Goal: Transaction & Acquisition: Purchase product/service

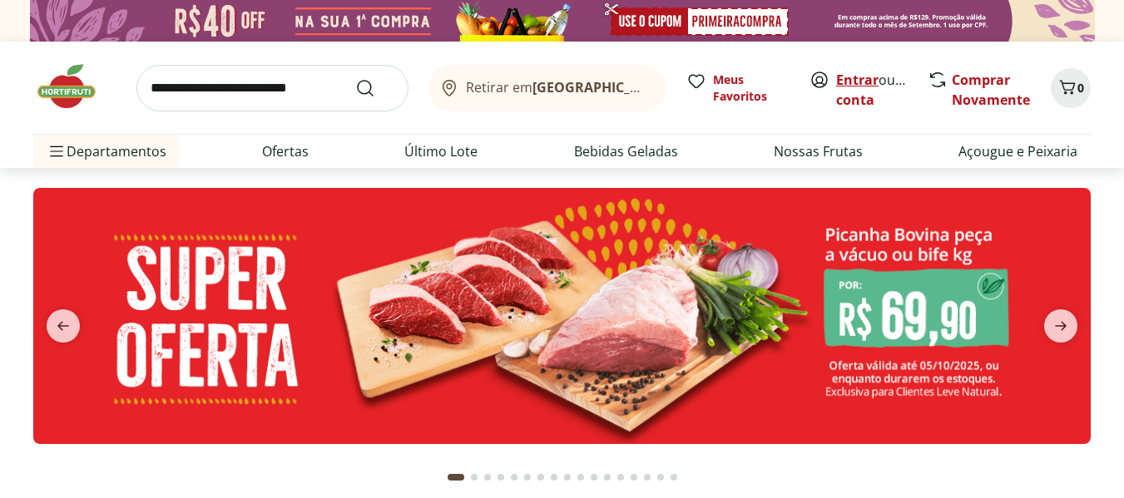
click at [851, 82] on link "Entrar" at bounding box center [857, 80] width 42 height 18
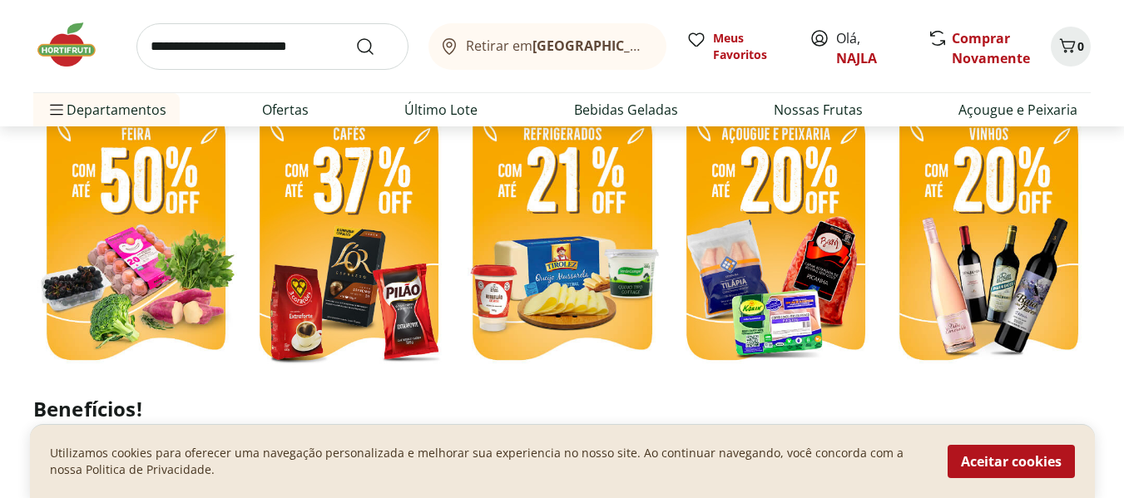
scroll to position [795, 0]
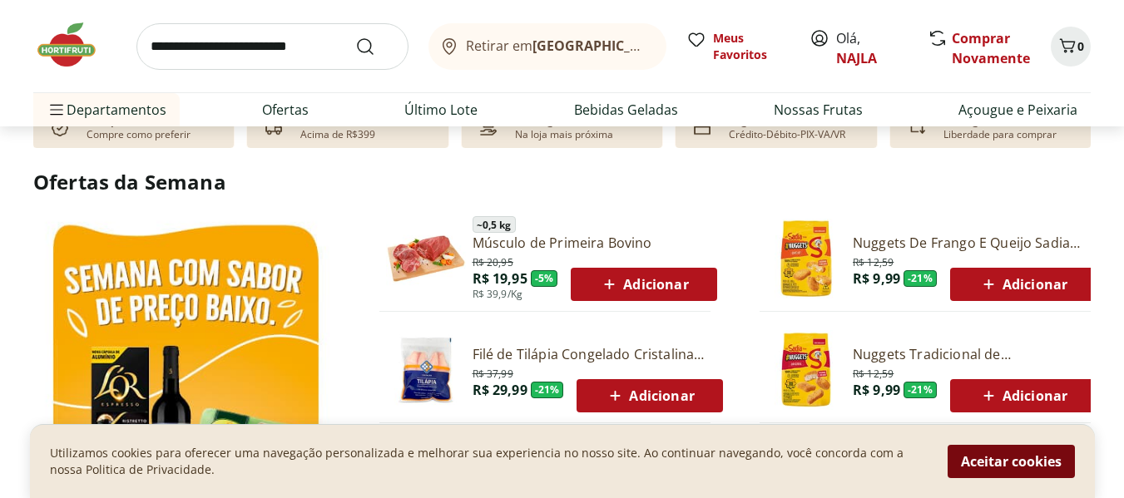
click at [1005, 457] on button "Aceitar cookies" at bounding box center [1010, 461] width 127 height 33
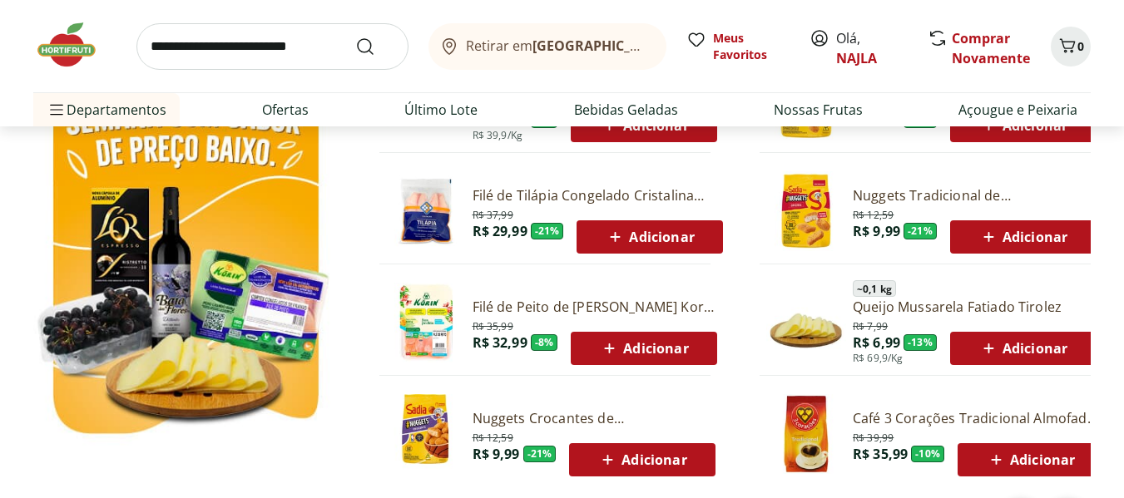
scroll to position [975, 0]
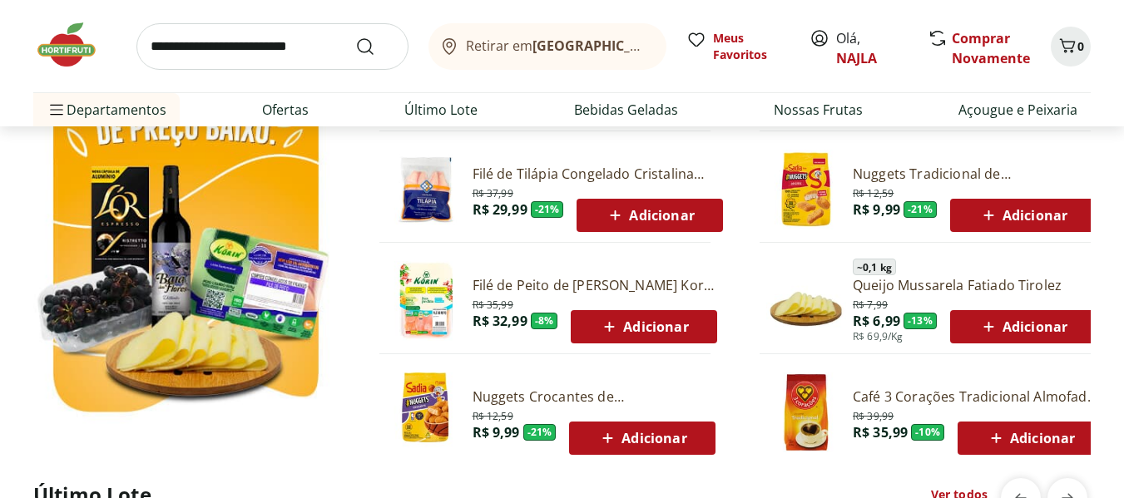
click at [619, 215] on icon at bounding box center [615, 215] width 10 height 10
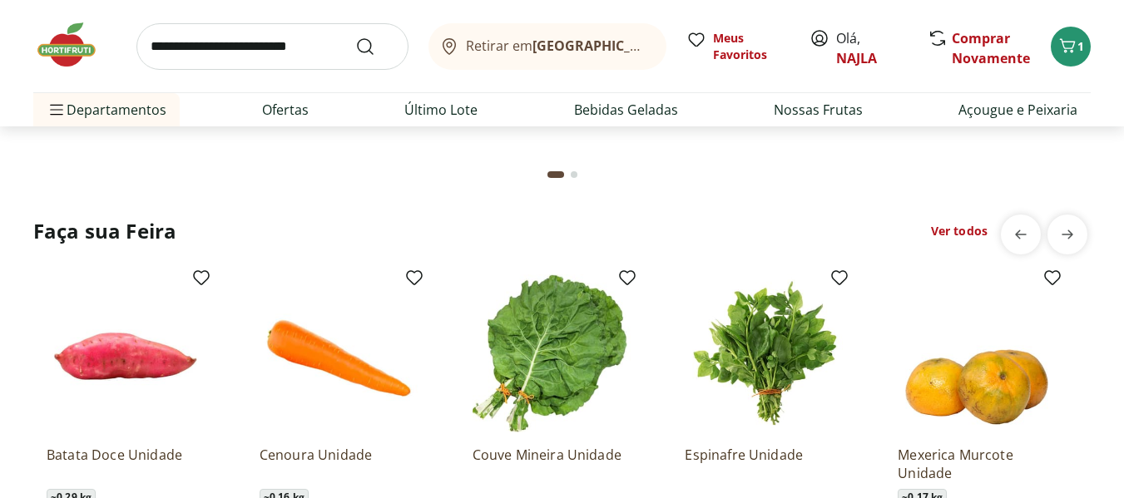
scroll to position [1894, 0]
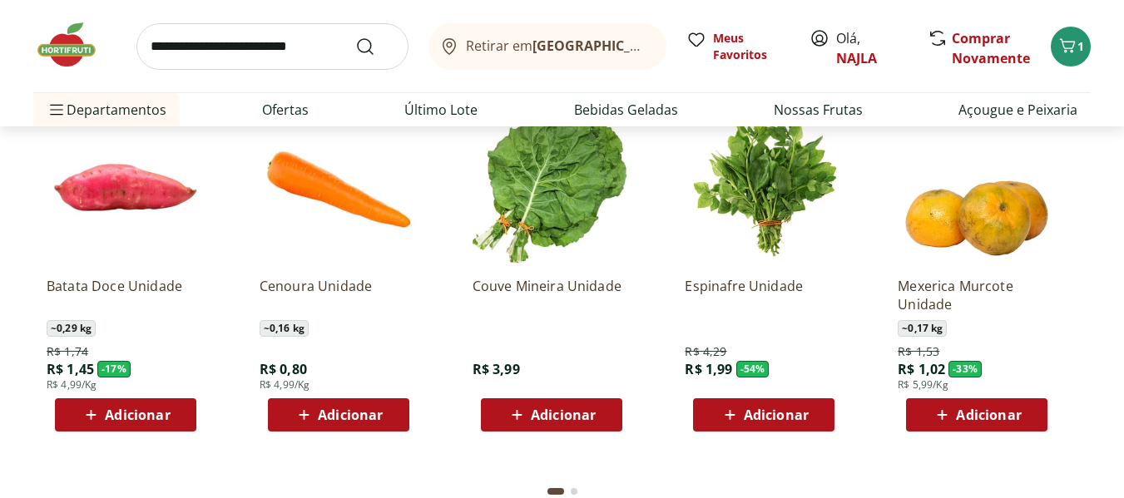
click at [128, 415] on span "Adicionar" at bounding box center [137, 414] width 65 height 13
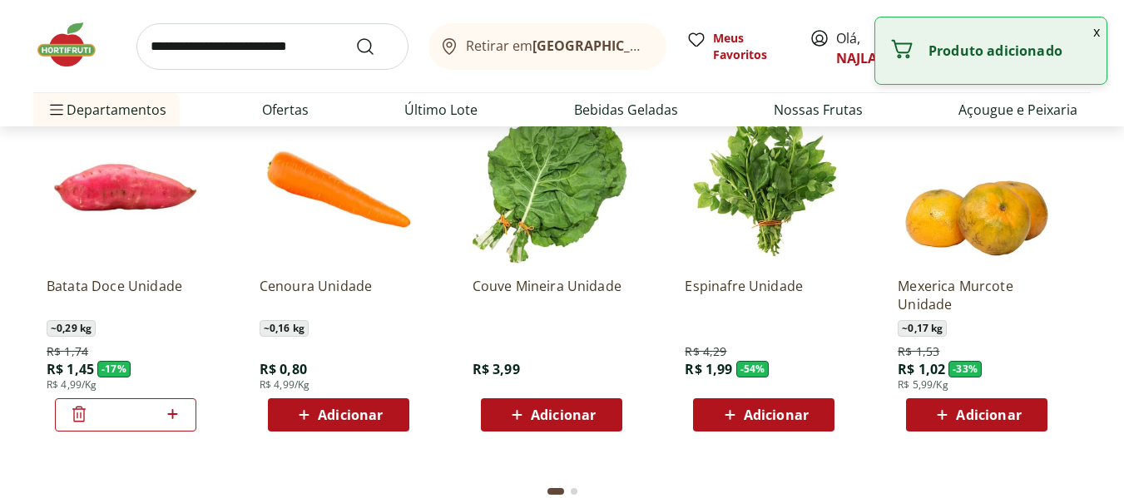
click at [176, 413] on icon at bounding box center [172, 414] width 21 height 20
type input "*"
click at [337, 418] on span "Adicionar" at bounding box center [350, 414] width 65 height 13
click at [295, 413] on icon at bounding box center [292, 414] width 20 height 20
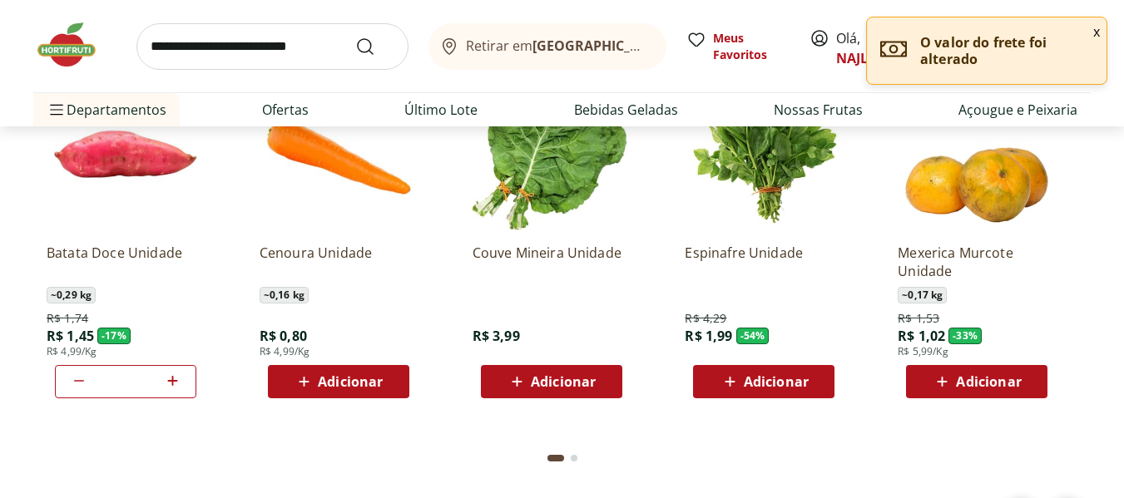
scroll to position [1960, 0]
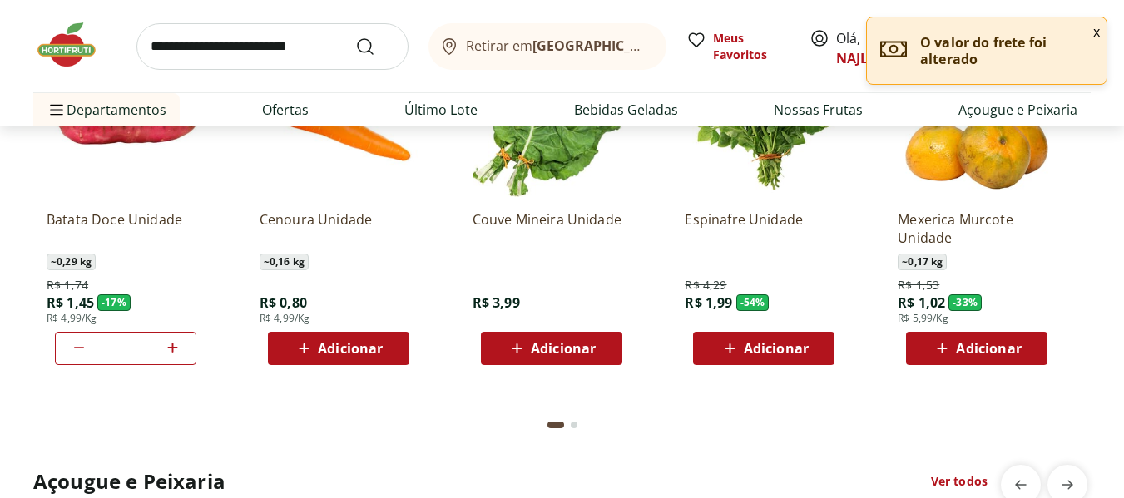
click at [941, 350] on icon at bounding box center [941, 348] width 21 height 20
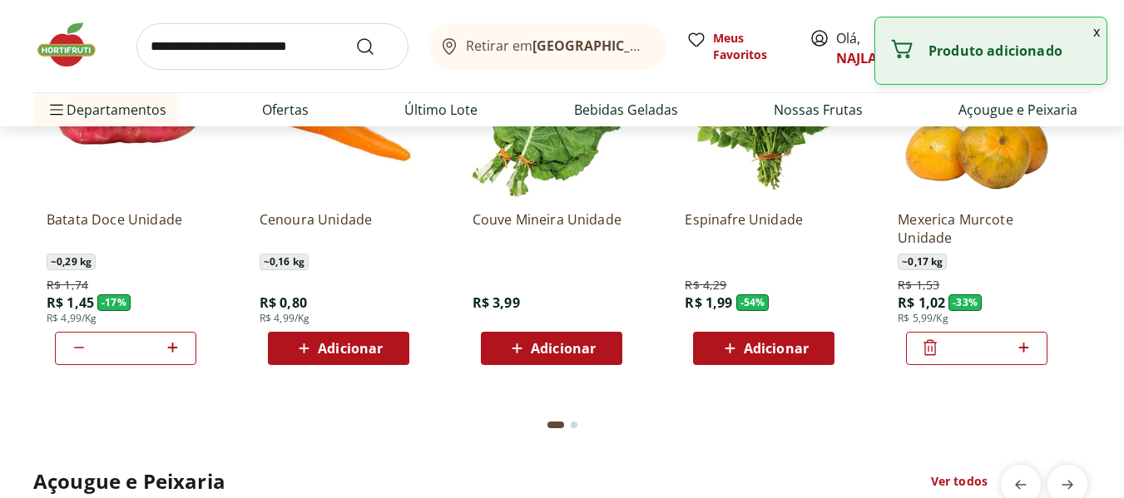
click at [1022, 348] on icon at bounding box center [1023, 348] width 10 height 10
type input "*"
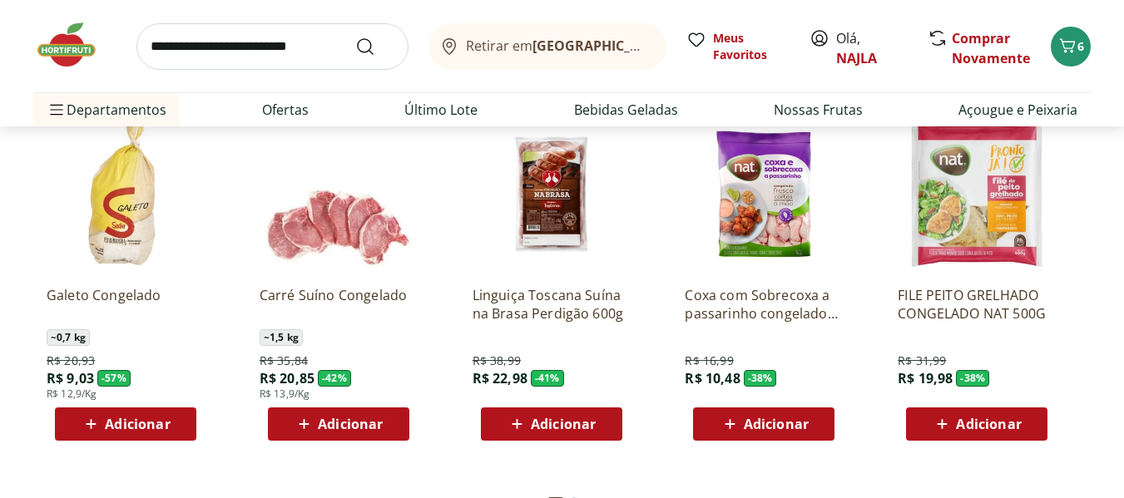
scroll to position [2403, 0]
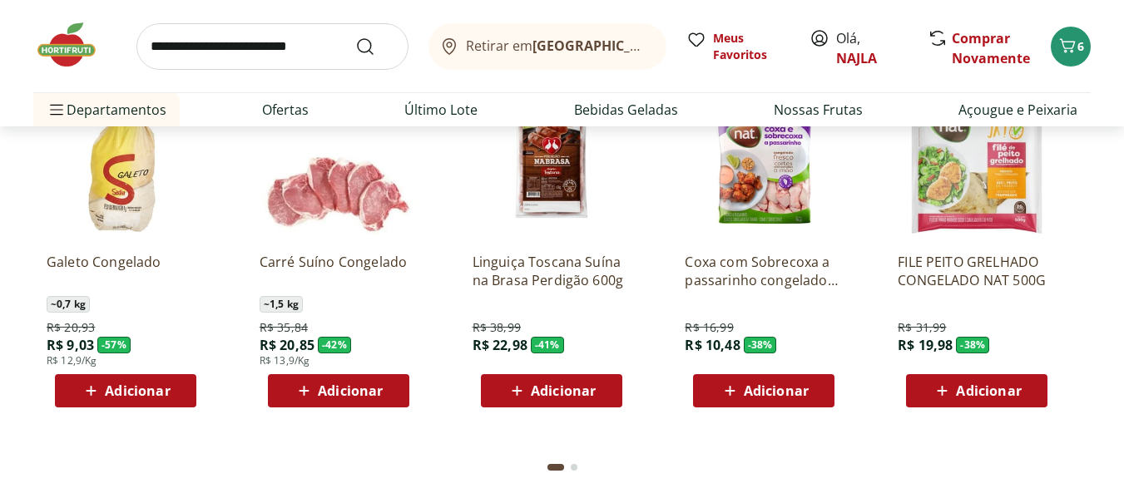
click at [733, 390] on icon at bounding box center [729, 391] width 21 height 20
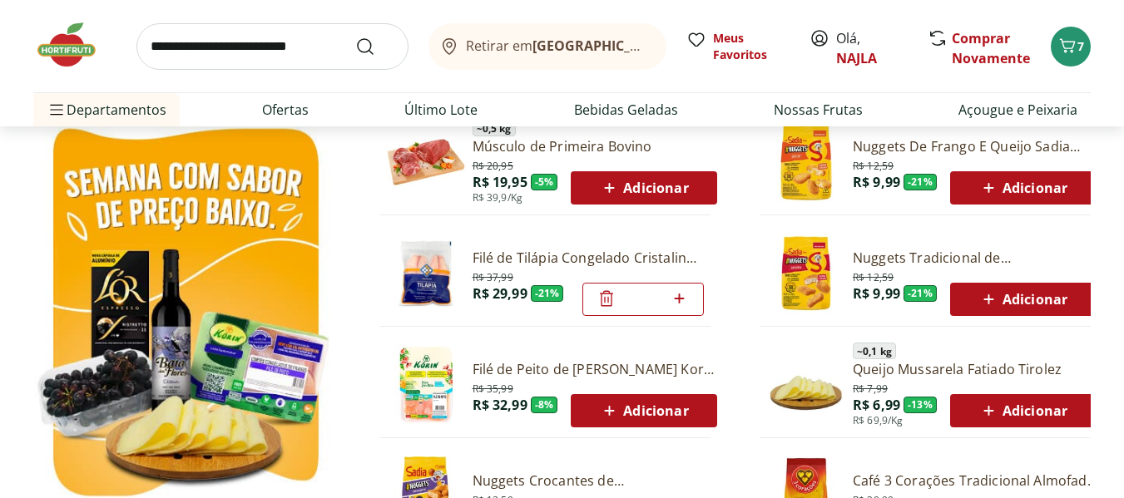
scroll to position [0, 0]
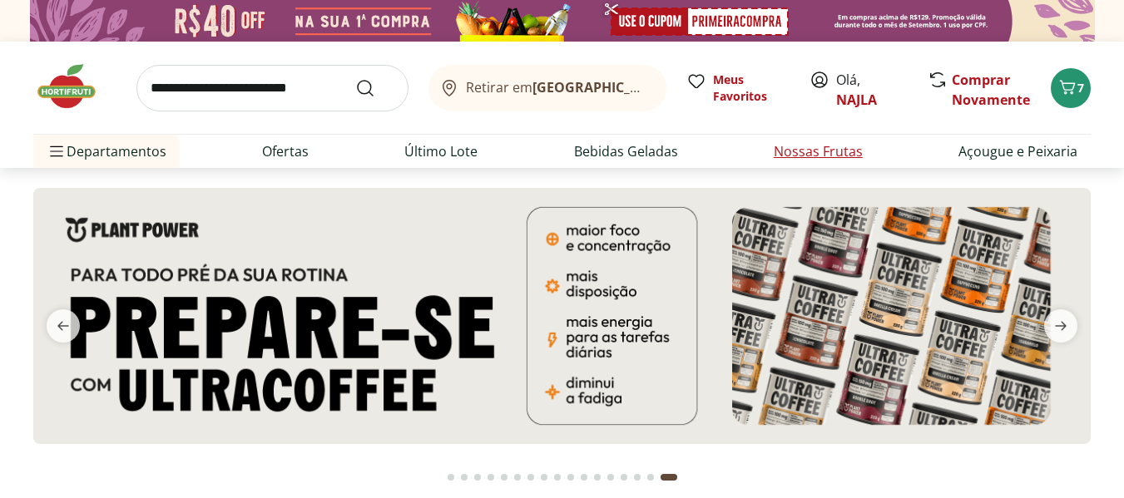
click at [798, 150] on link "Nossas Frutas" at bounding box center [817, 151] width 89 height 20
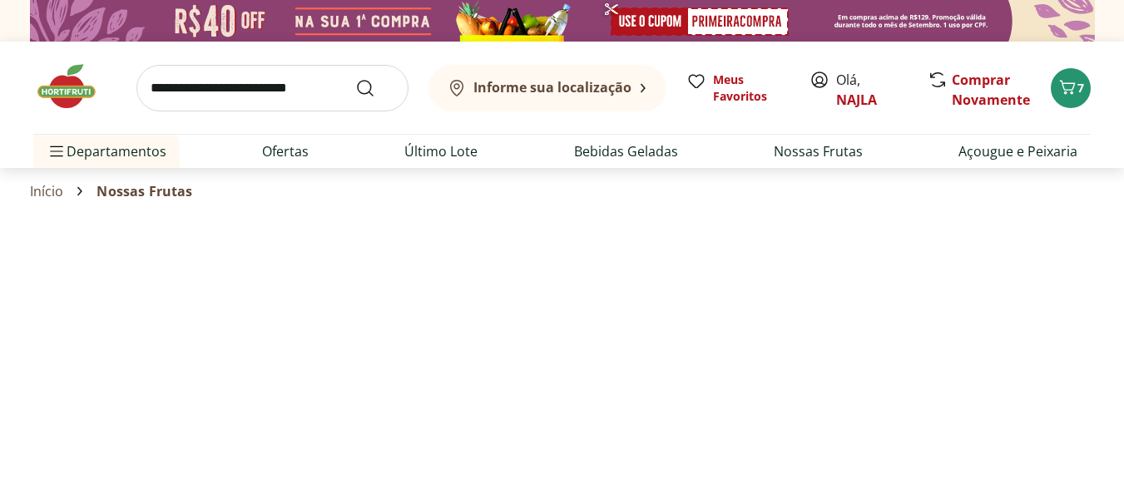
select select "**********"
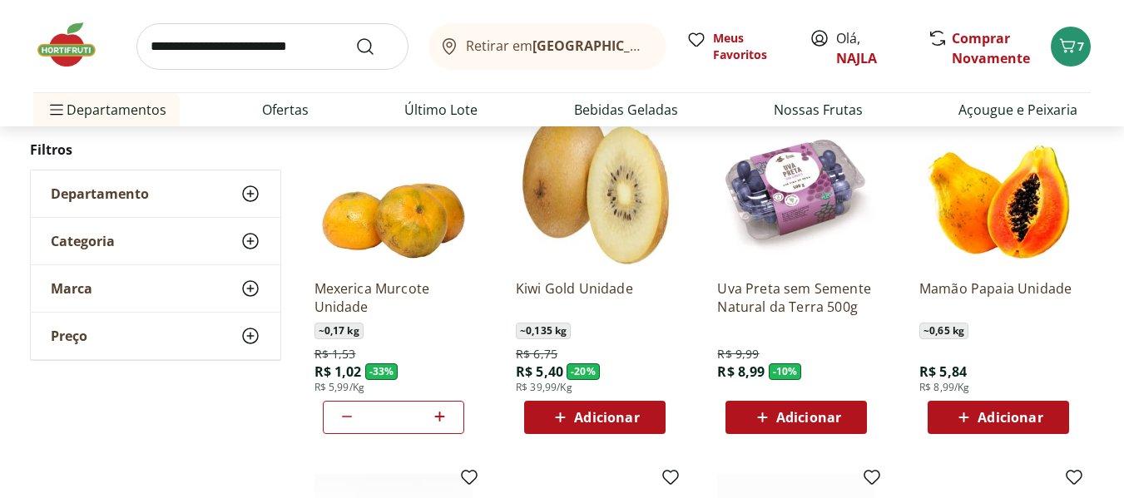
scroll to position [228, 0]
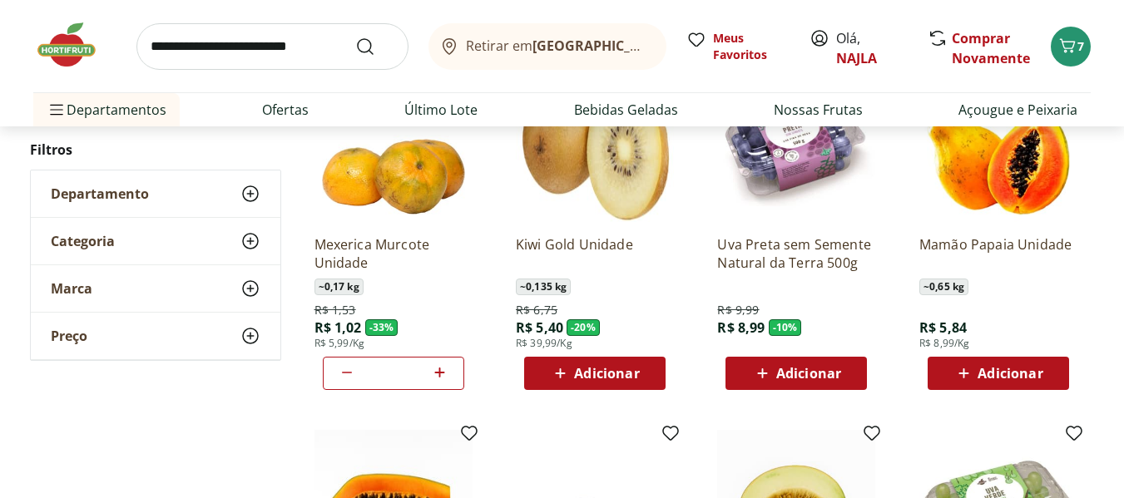
click at [968, 380] on icon at bounding box center [963, 373] width 21 height 20
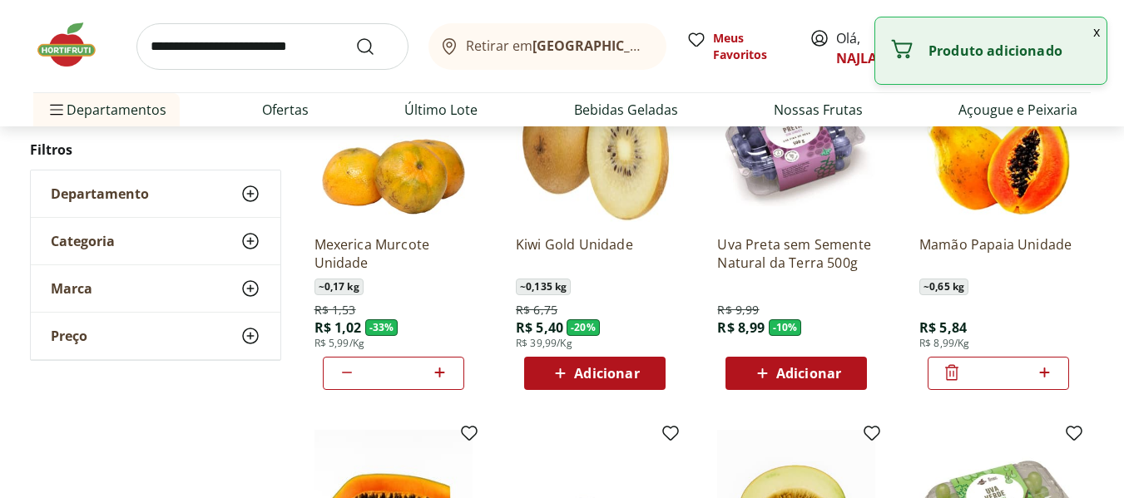
click at [1044, 373] on icon at bounding box center [1045, 373] width 10 height 10
type input "*"
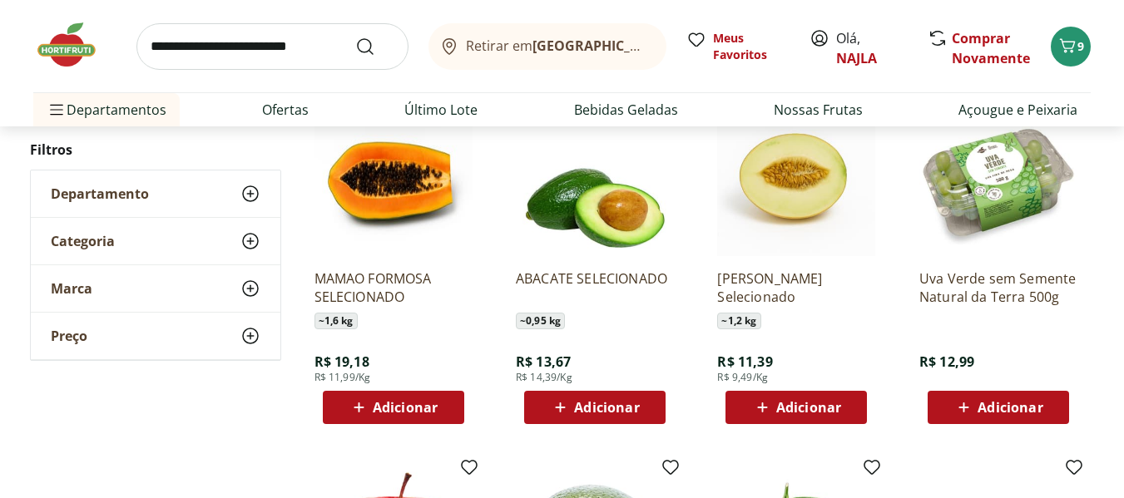
scroll to position [580, 0]
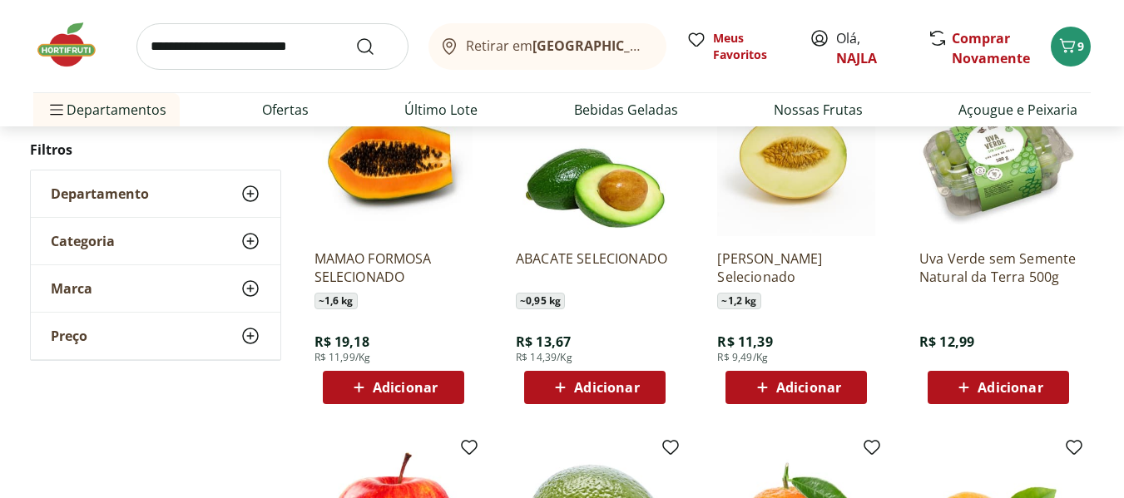
drag, startPoint x: 1122, startPoint y: 94, endPoint x: 1122, endPoint y: 124, distance: 29.9
click at [1122, 124] on div "Retirar em Rio de Janeiro/RJ Meus Favoritos Olá, NAJLA Comprar Novamente 9 Depa…" at bounding box center [562, 63] width 1124 height 126
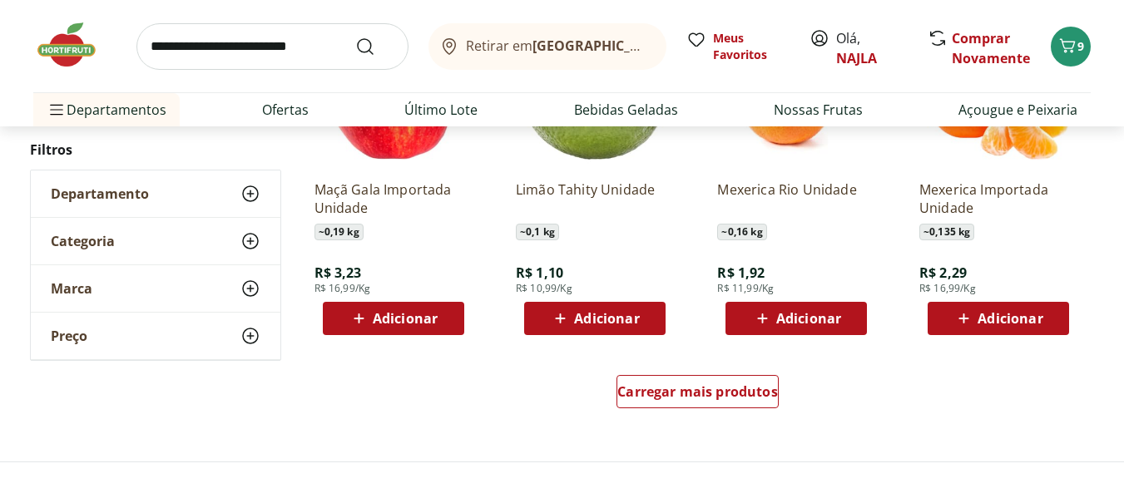
scroll to position [1043, 0]
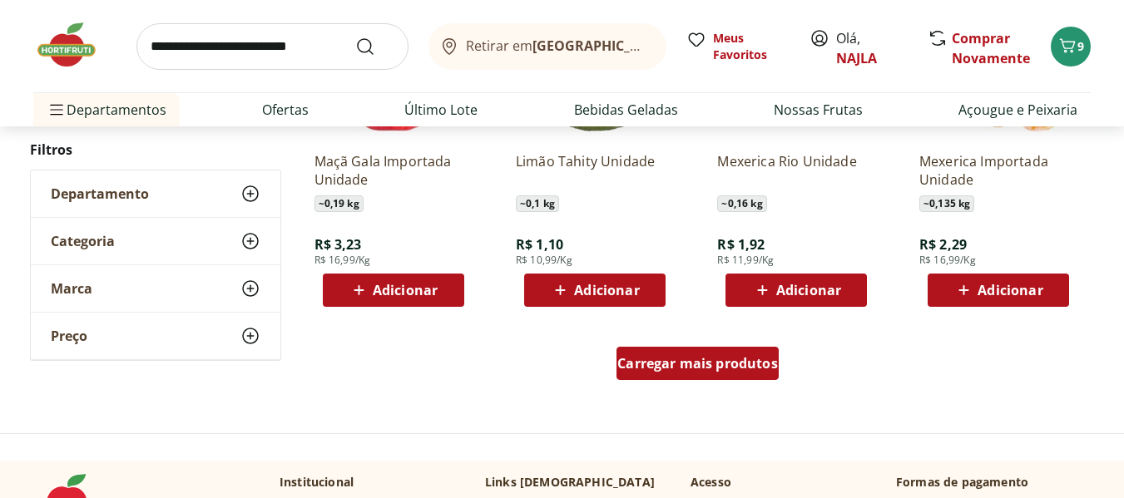
click at [722, 365] on span "Carregar mais produtos" at bounding box center [697, 363] width 161 height 13
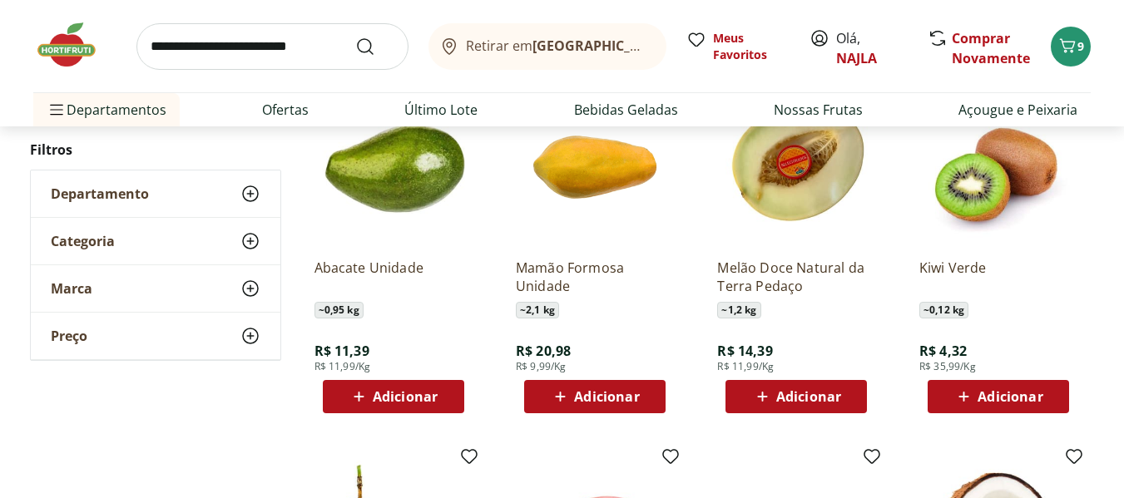
scroll to position [1690, 0]
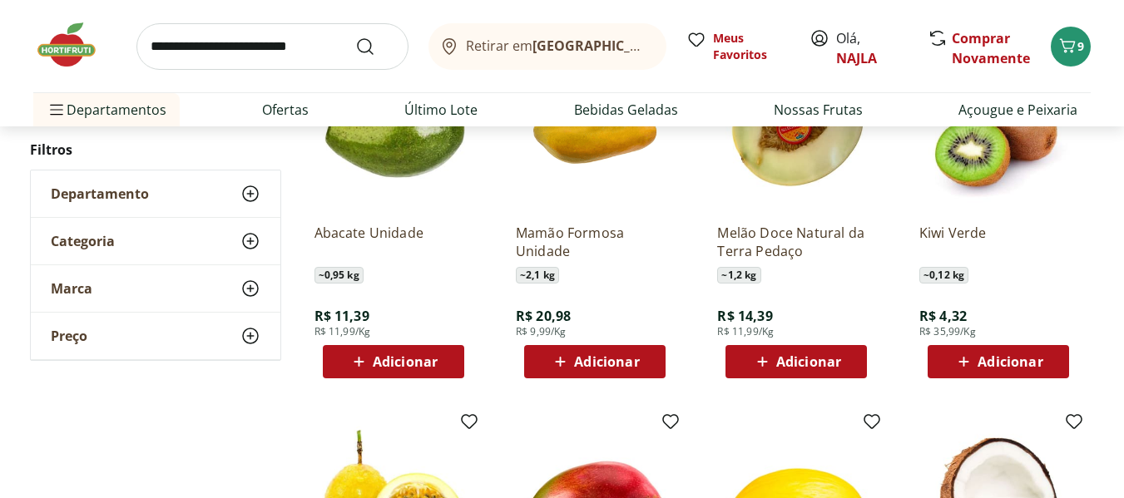
click at [760, 373] on div "Adicionar" at bounding box center [795, 362] width 115 height 30
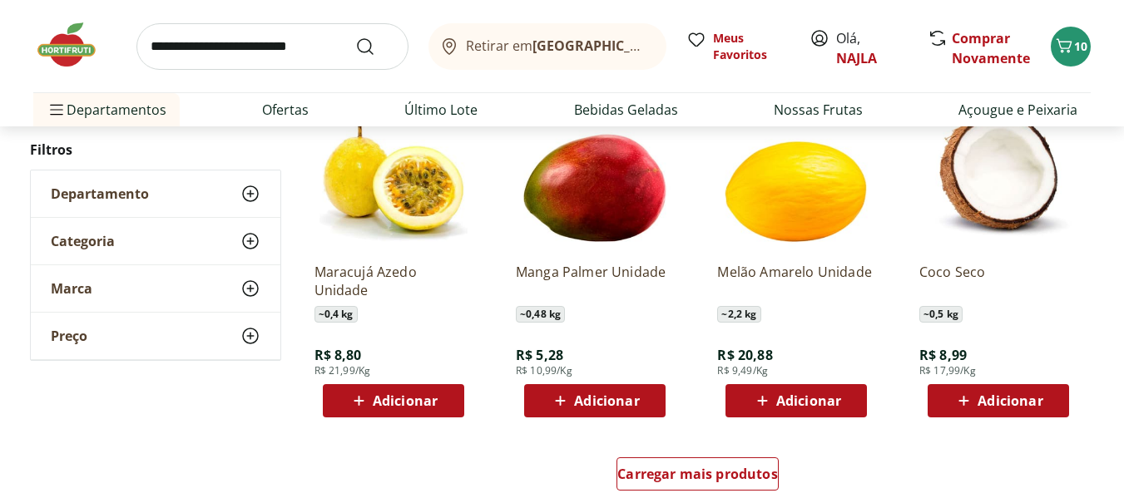
scroll to position [2031, 0]
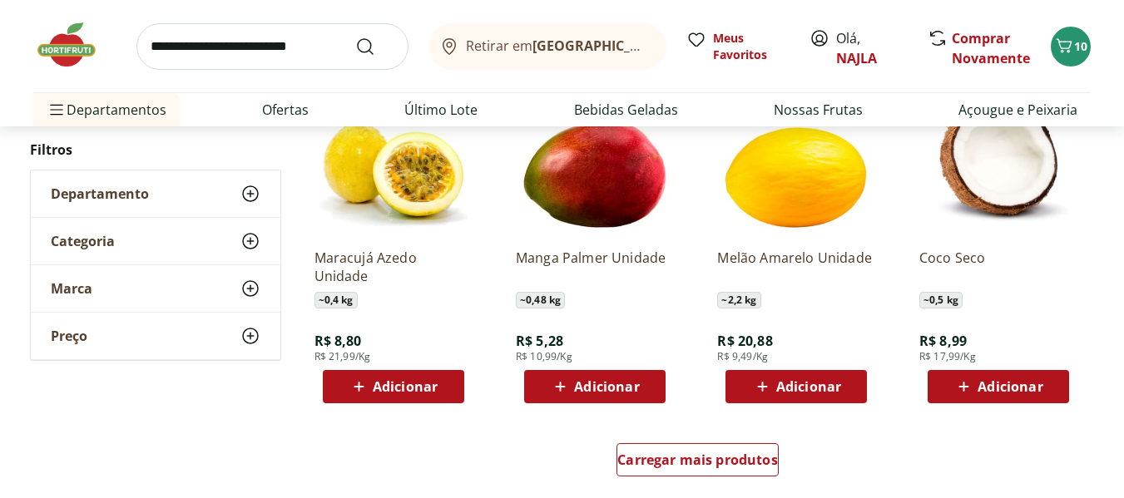
click at [556, 375] on div "Adicionar" at bounding box center [594, 387] width 115 height 30
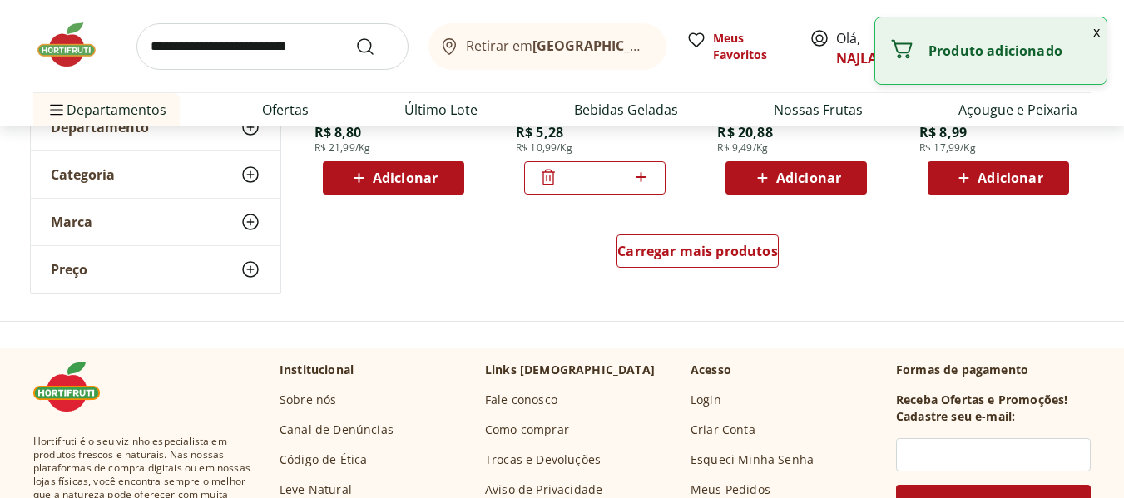
scroll to position [2246, 0]
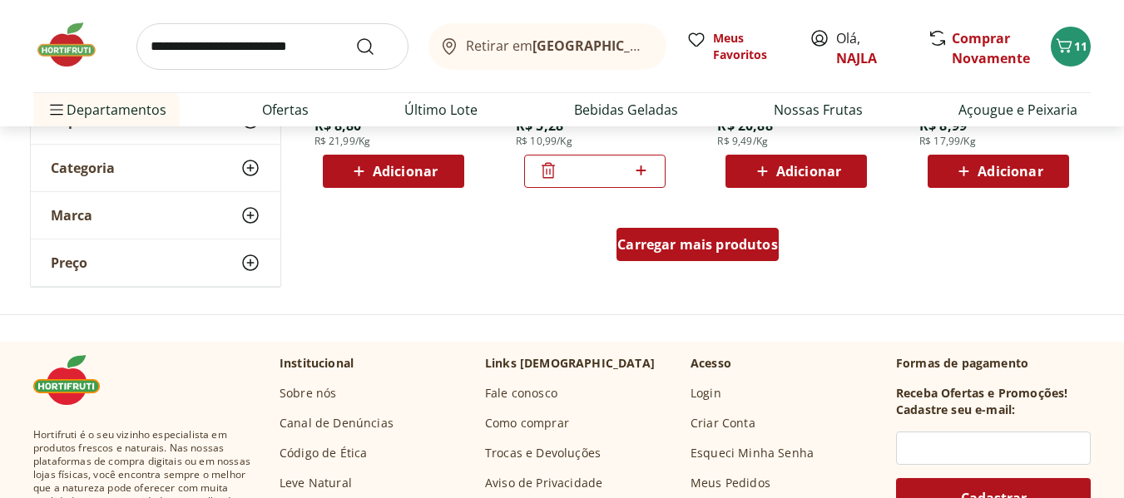
click at [718, 244] on span "Carregar mais produtos" at bounding box center [697, 244] width 161 height 13
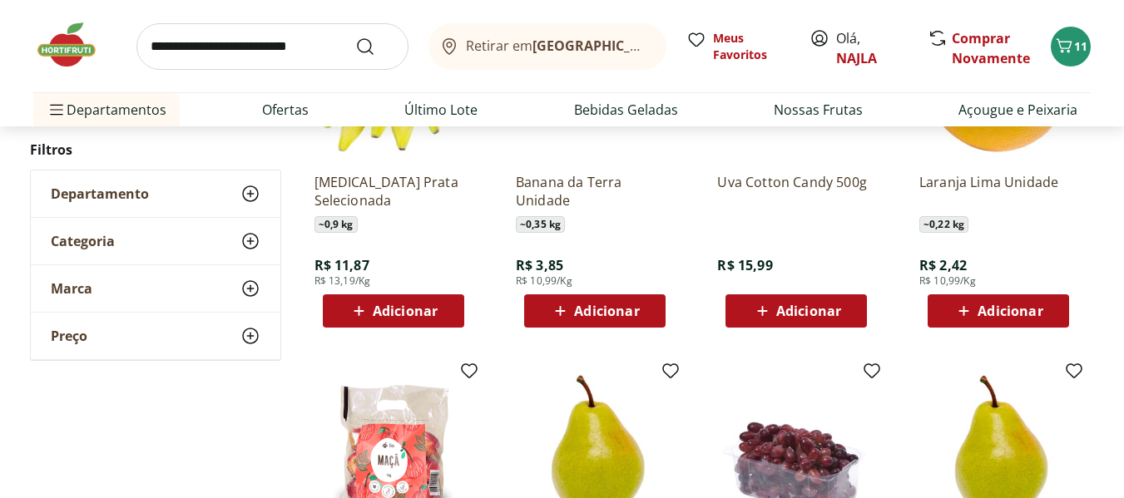
scroll to position [2477, 0]
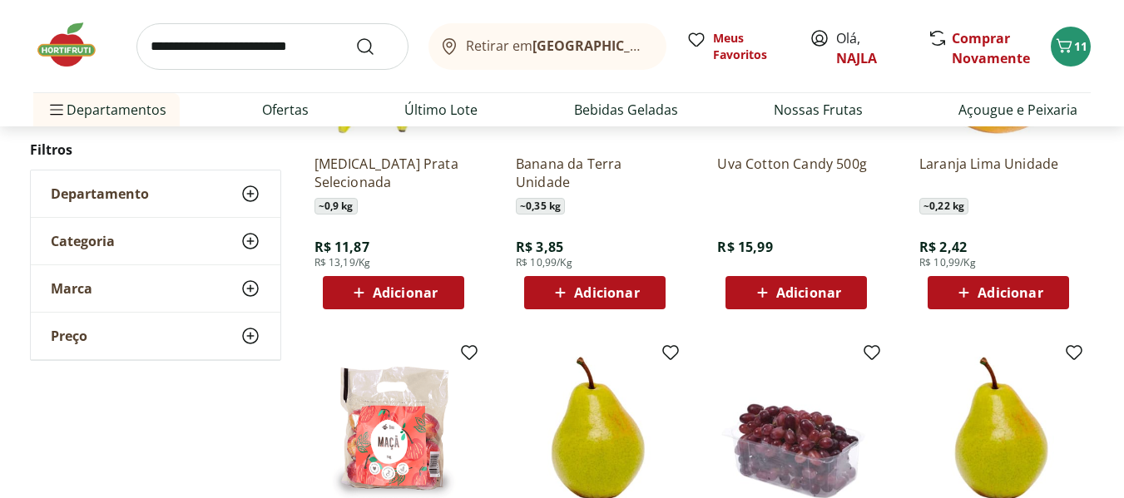
click at [554, 288] on icon at bounding box center [560, 293] width 21 height 20
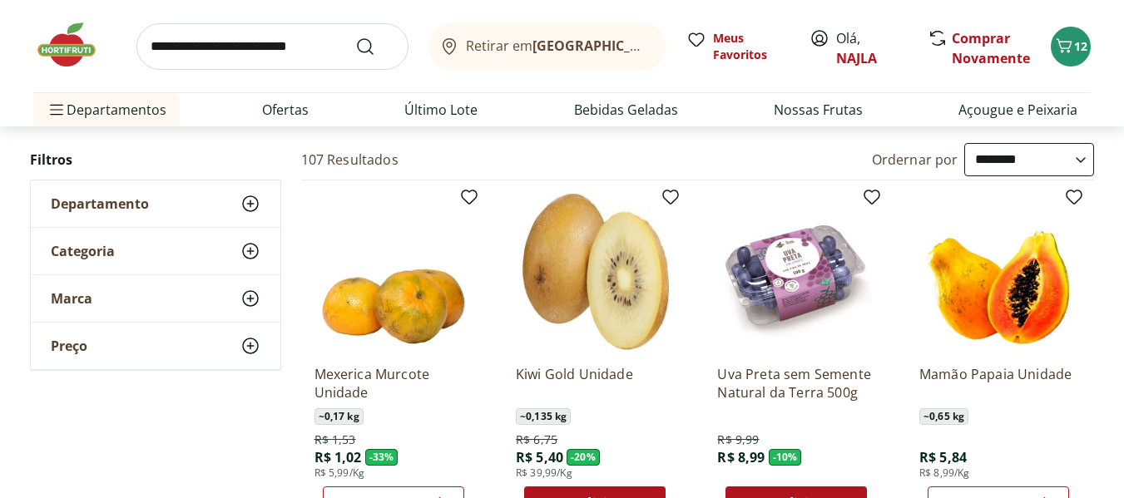
scroll to position [0, 0]
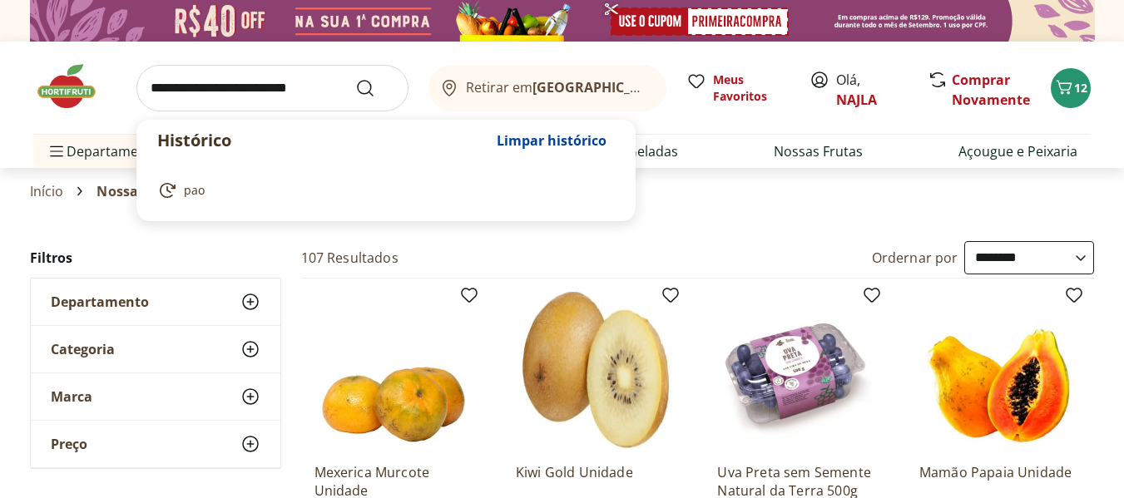
click at [303, 97] on input "search" at bounding box center [272, 88] width 272 height 47
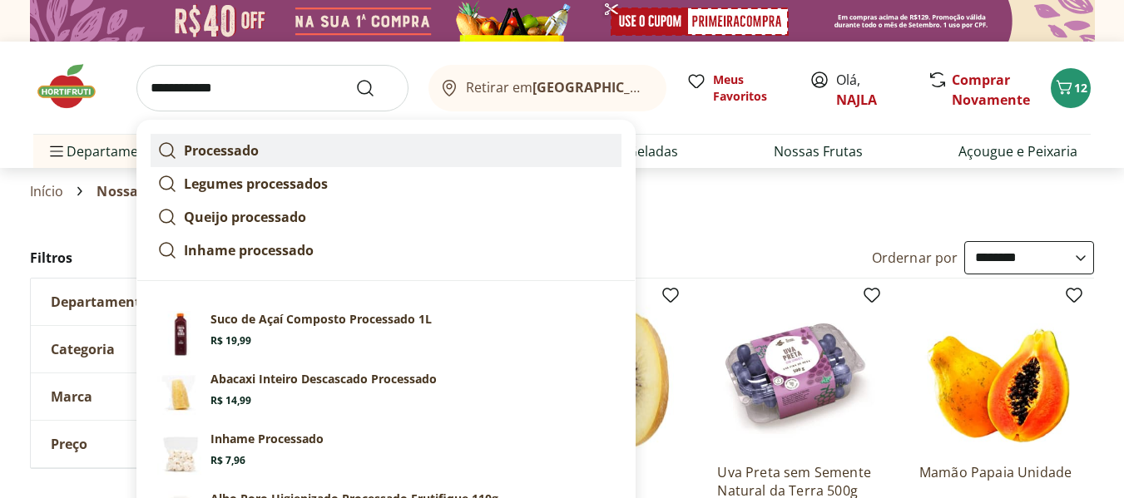
click at [265, 146] on link "Processado" at bounding box center [386, 150] width 471 height 33
type input "**********"
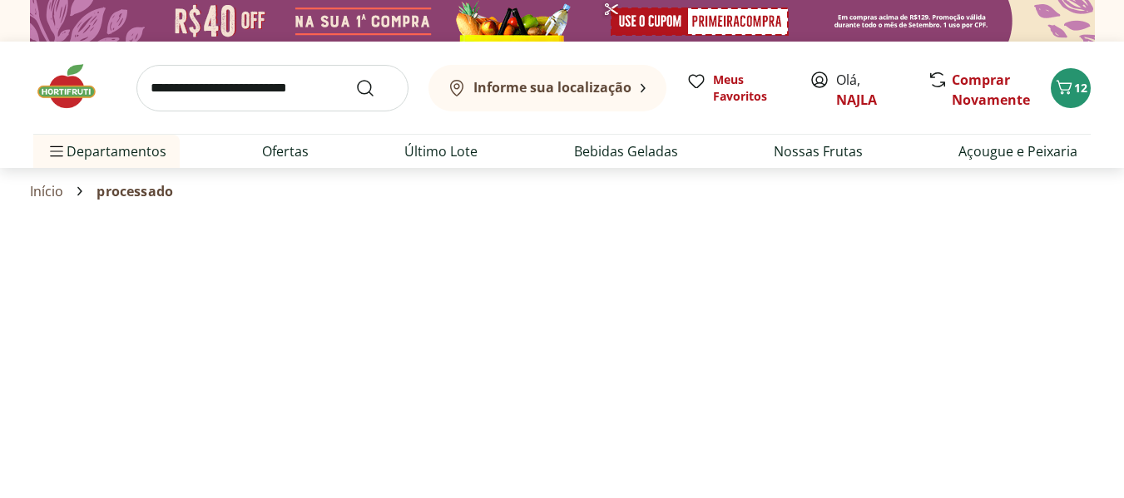
select select "**********"
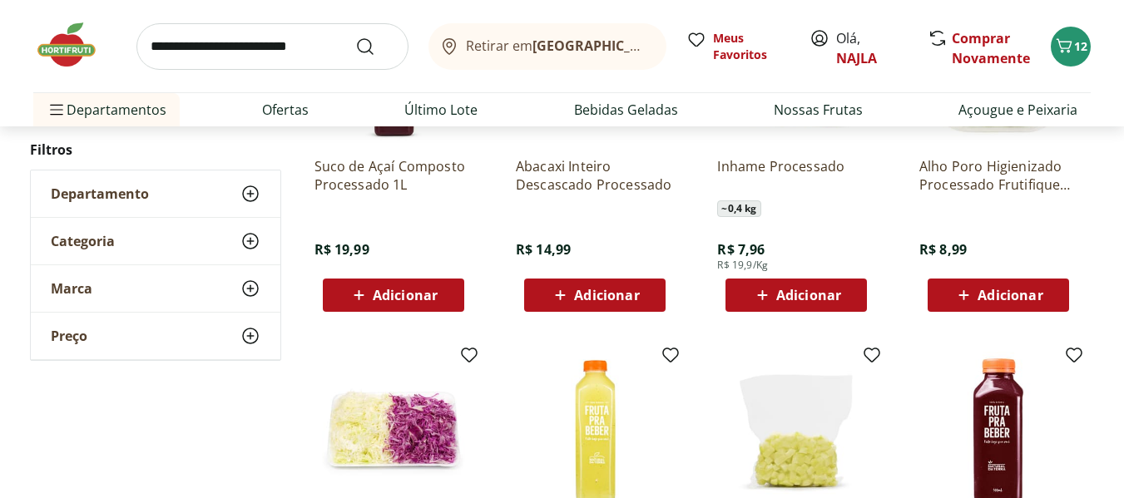
scroll to position [399, 0]
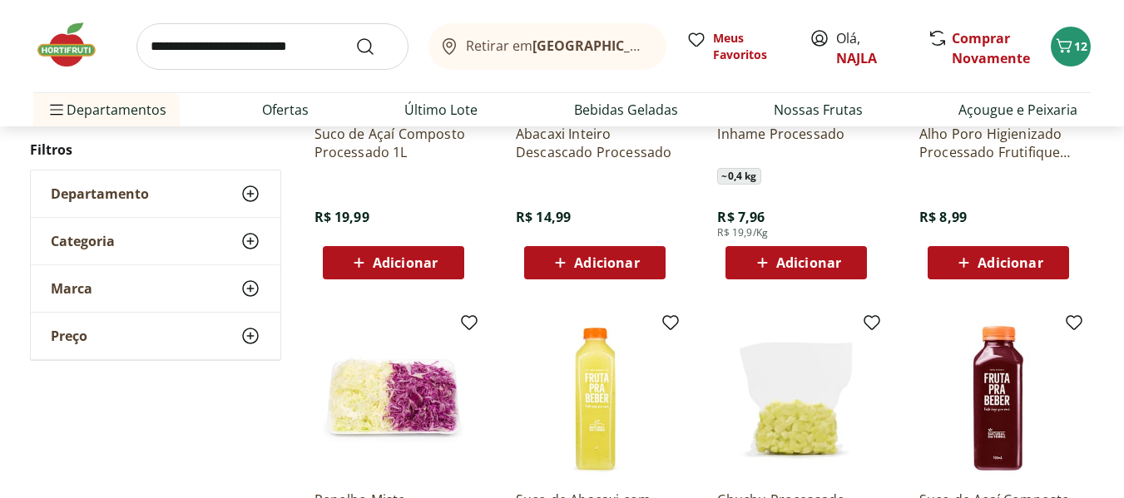
click at [761, 261] on icon at bounding box center [762, 263] width 21 height 20
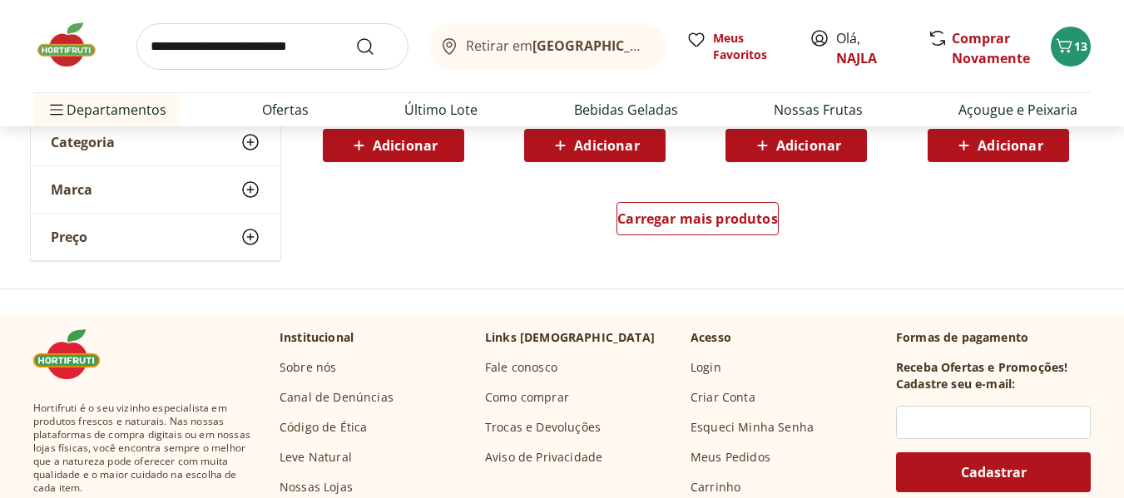
scroll to position [1269, 0]
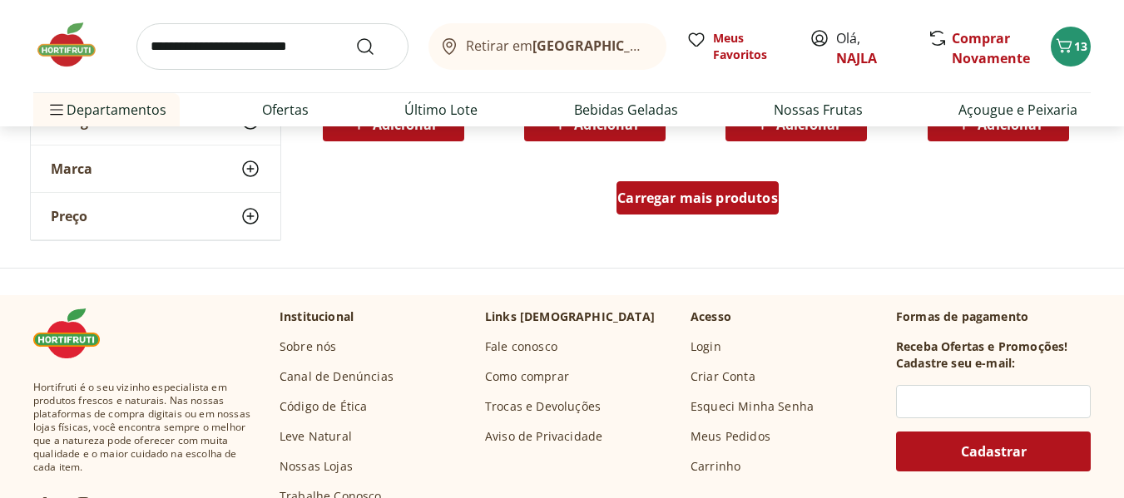
click at [759, 201] on span "Carregar mais produtos" at bounding box center [697, 197] width 161 height 13
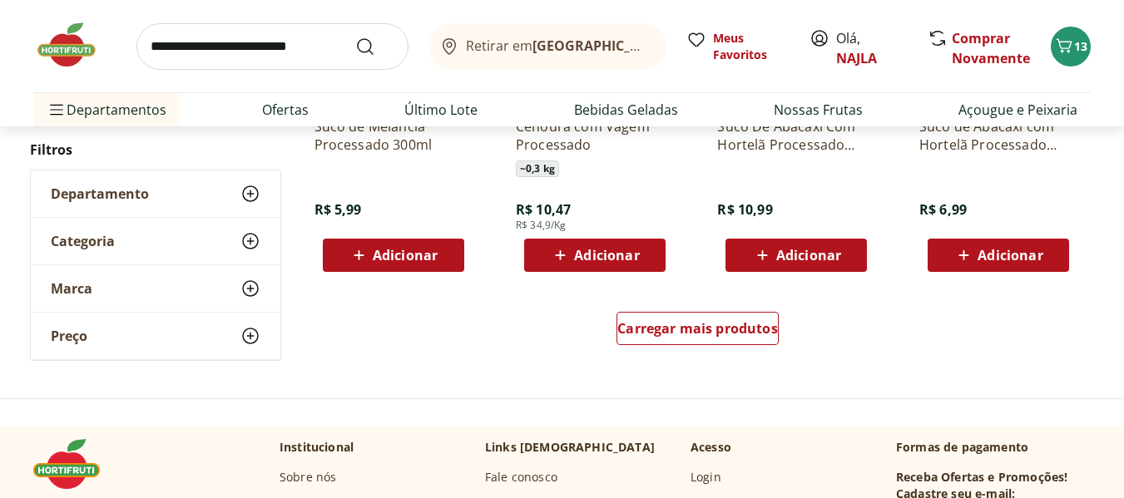
scroll to position [2244, 0]
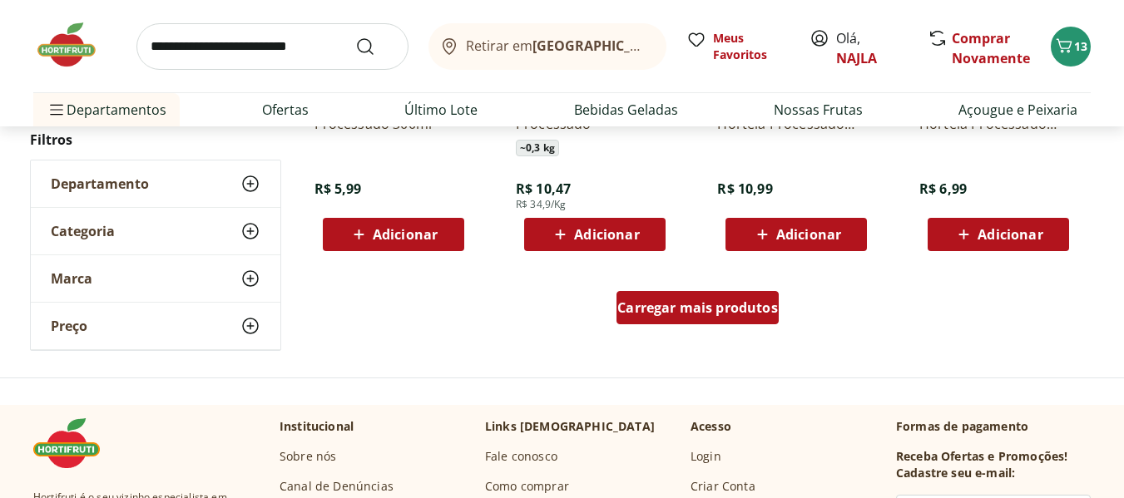
click at [706, 305] on span "Carregar mais produtos" at bounding box center [697, 307] width 161 height 13
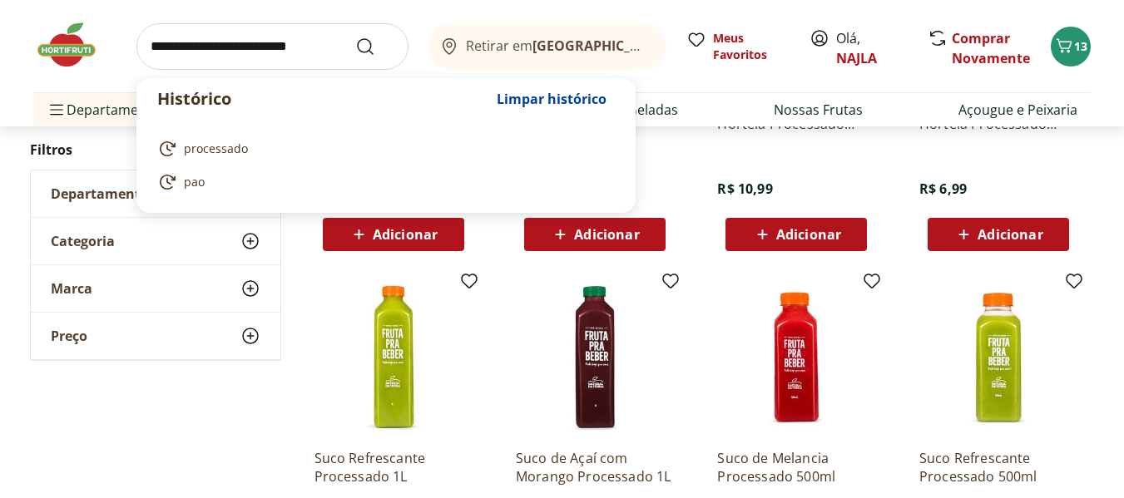
click at [259, 37] on input "search" at bounding box center [272, 46] width 272 height 47
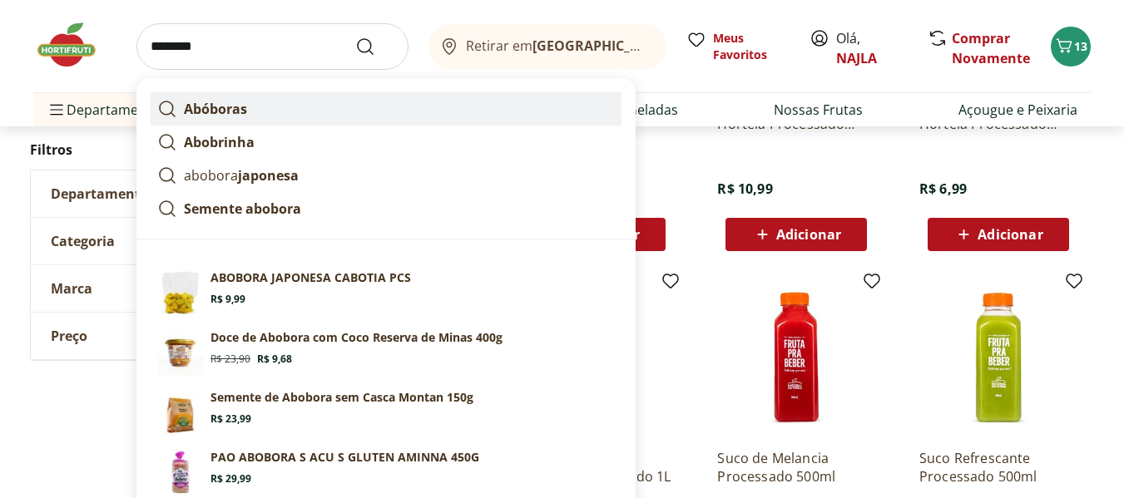
click at [240, 115] on strong "Abóboras" at bounding box center [215, 109] width 63 height 18
type input "********"
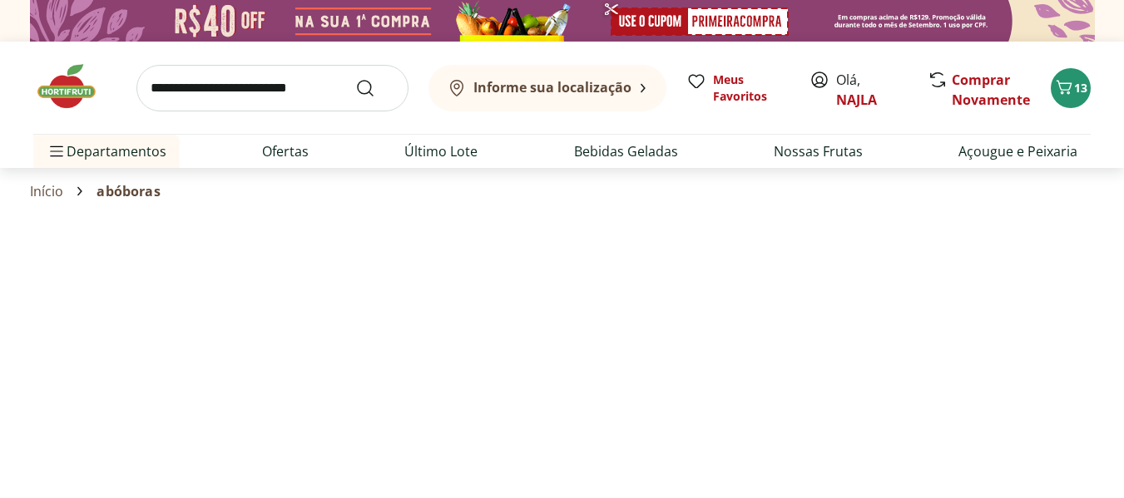
select select "**********"
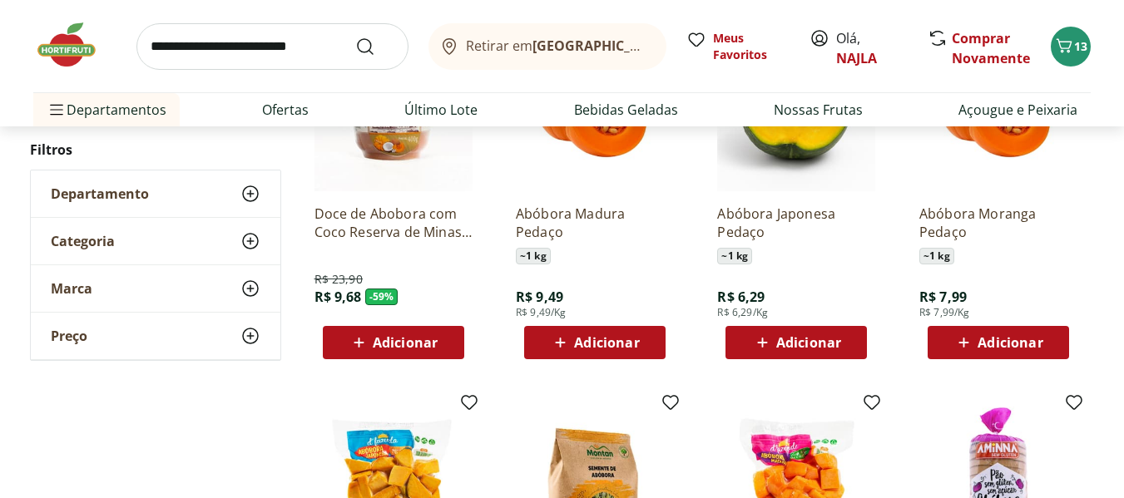
scroll to position [332, 0]
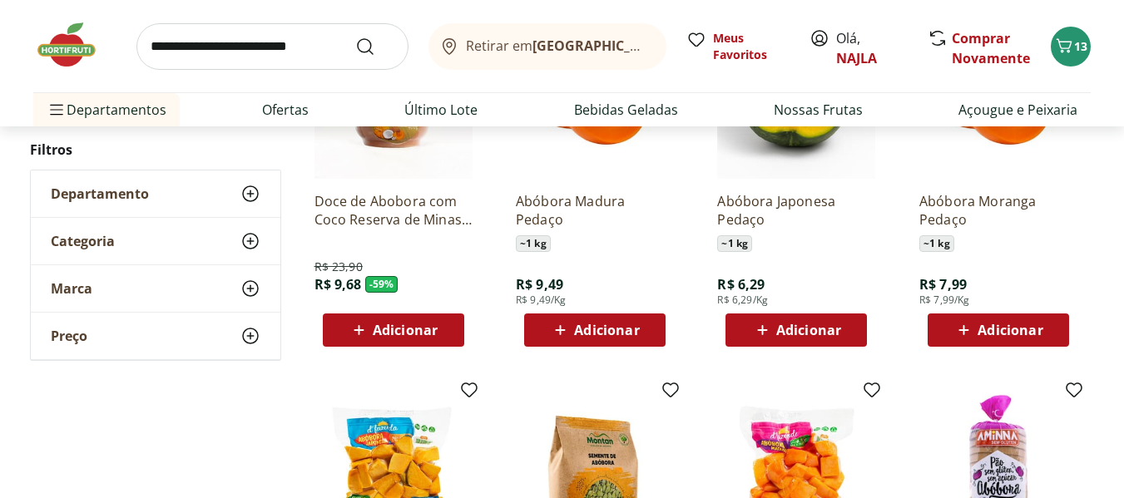
drag, startPoint x: 1123, startPoint y: 102, endPoint x: 1123, endPoint y: 118, distance: 15.8
click at [1123, 118] on div "Retirar em Rio de Janeiro/RJ Meus Favoritos Olá, NAJLA Comprar Novamente 13 Dep…" at bounding box center [562, 63] width 1124 height 126
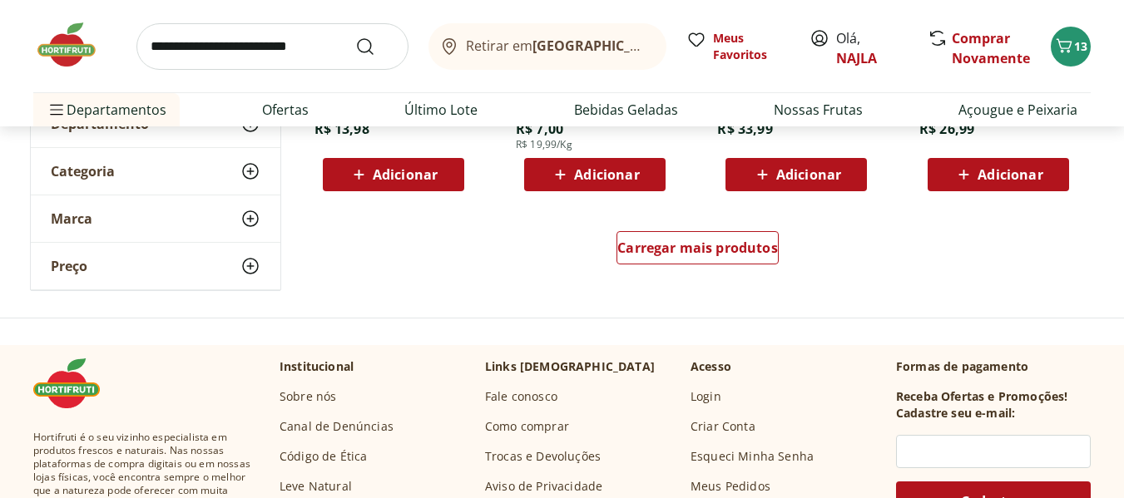
scroll to position [1230, 0]
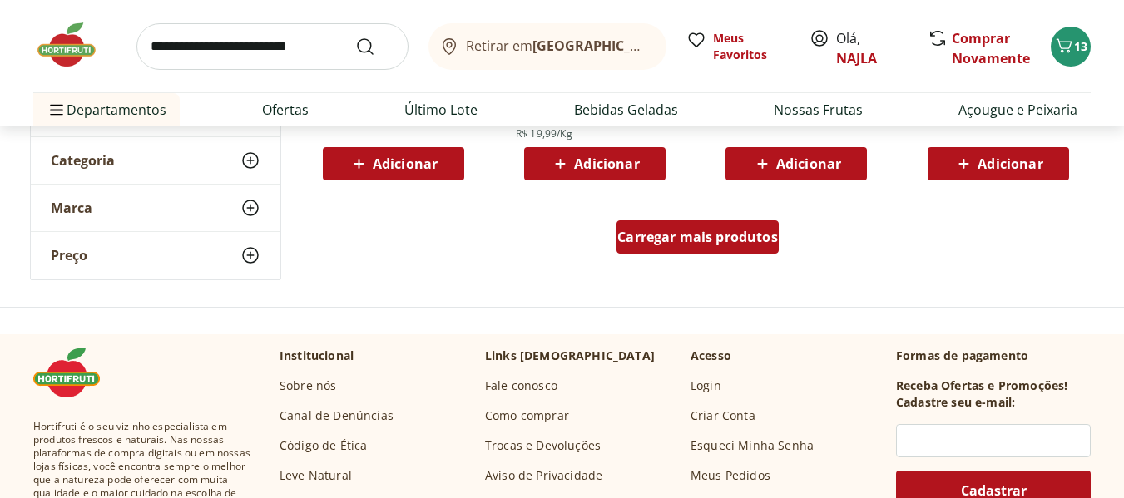
click at [738, 244] on span "Carregar mais produtos" at bounding box center [697, 236] width 161 height 13
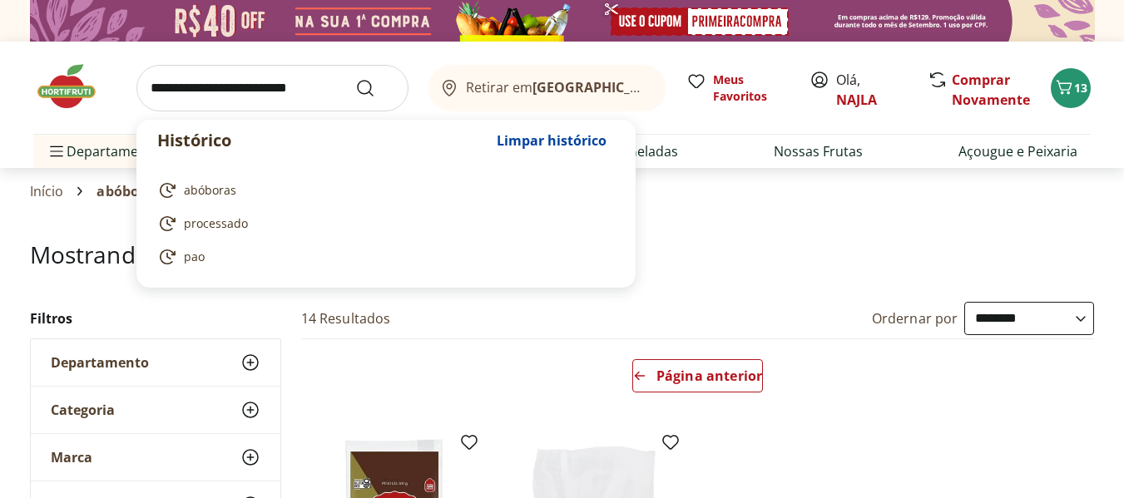
click at [234, 96] on input "search" at bounding box center [272, 88] width 272 height 47
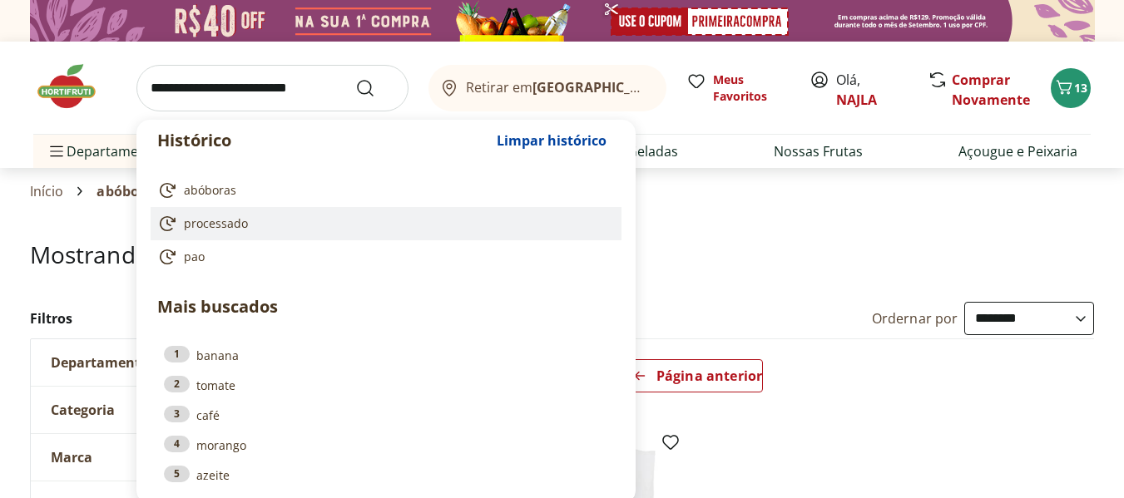
click at [209, 228] on span "processado" at bounding box center [216, 223] width 64 height 17
type input "**********"
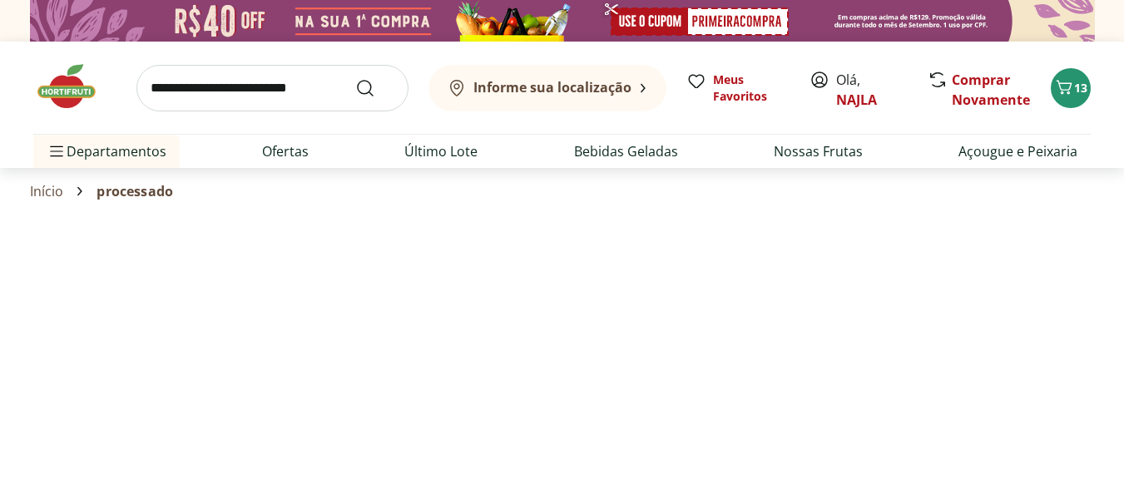
select select "**********"
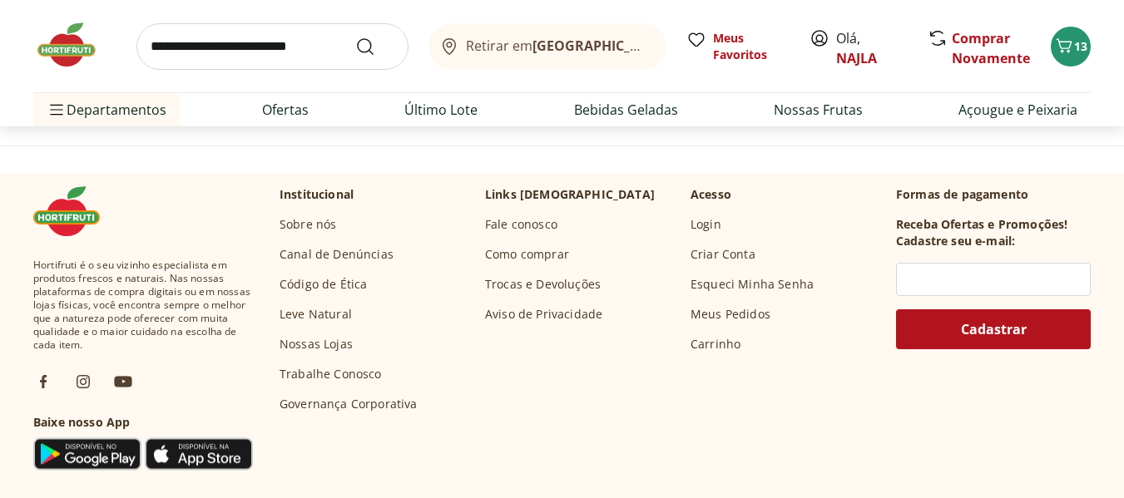
scroll to position [1406, 0]
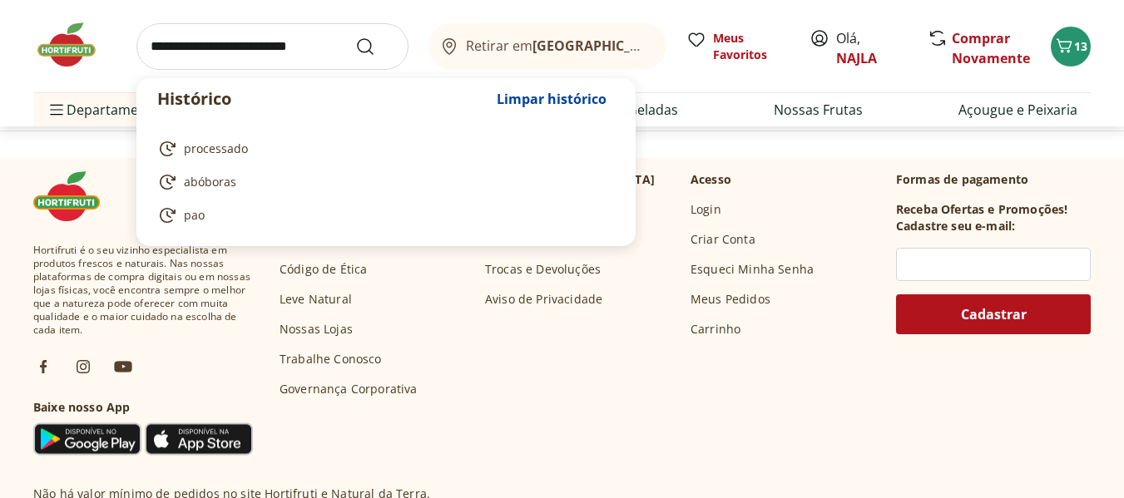
click at [274, 43] on input "search" at bounding box center [272, 46] width 272 height 47
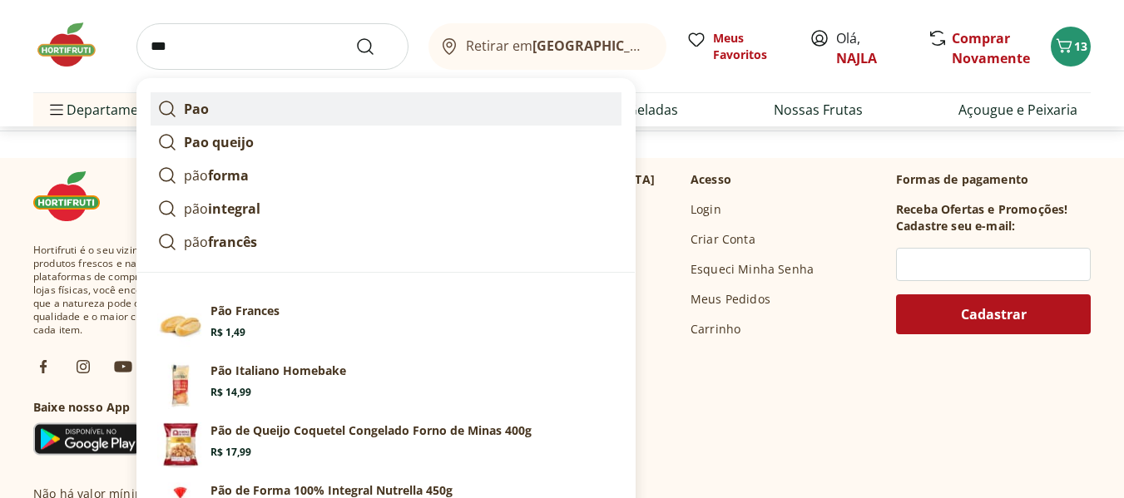
click at [197, 113] on strong "Pao" at bounding box center [196, 109] width 25 height 18
type input "***"
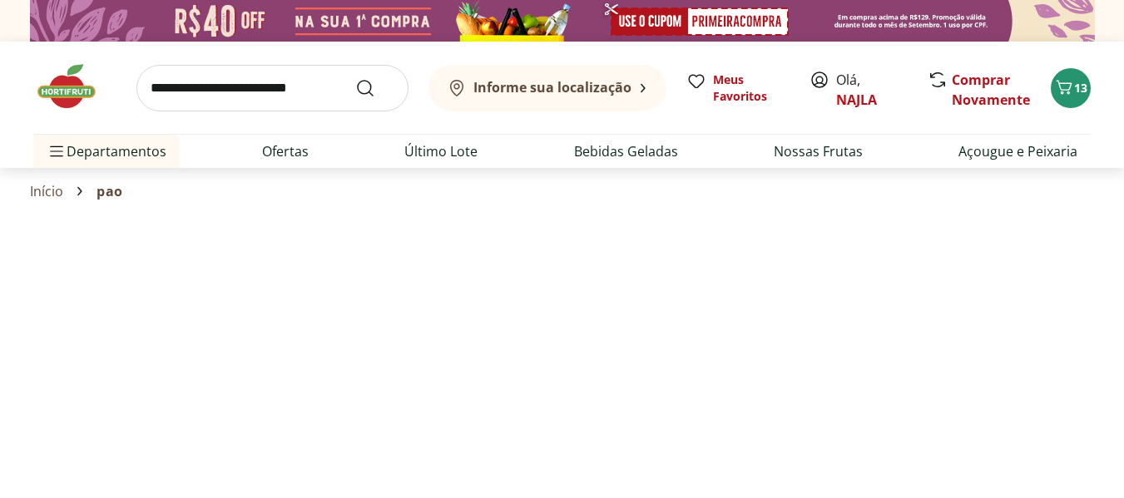
select select "**********"
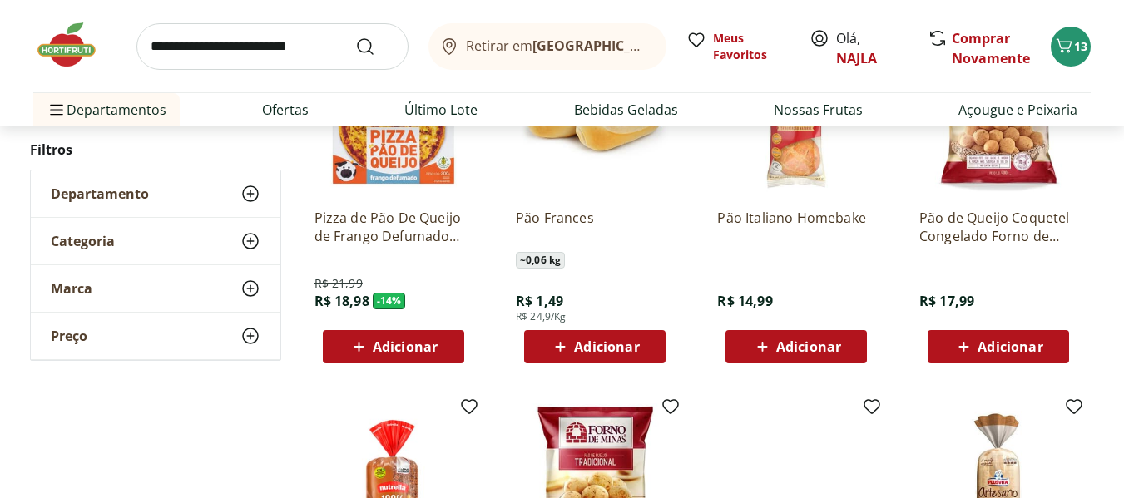
scroll to position [353, 0]
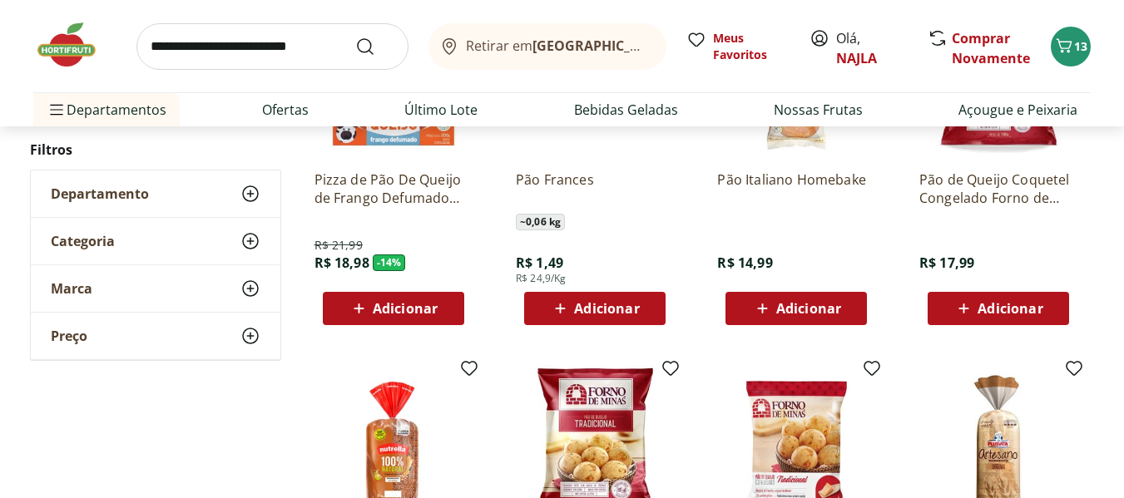
click at [560, 310] on icon at bounding box center [561, 309] width 10 height 10
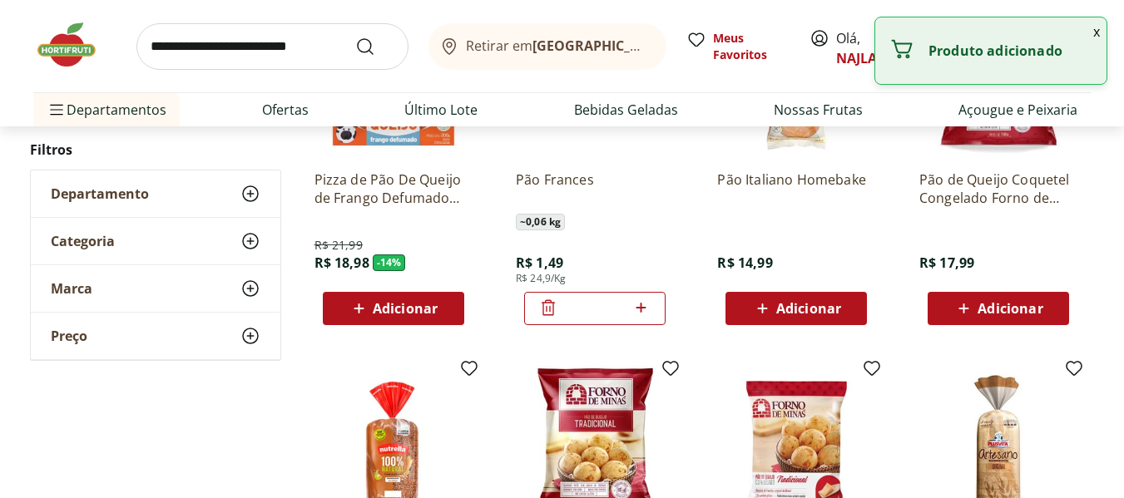
click at [642, 304] on icon at bounding box center [640, 308] width 21 height 20
type input "*"
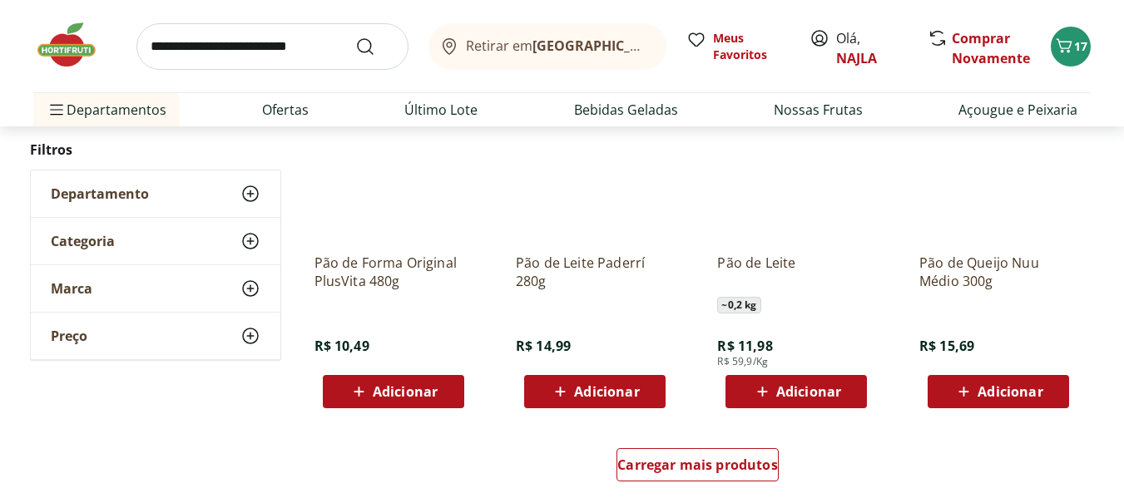
scroll to position [1010, 0]
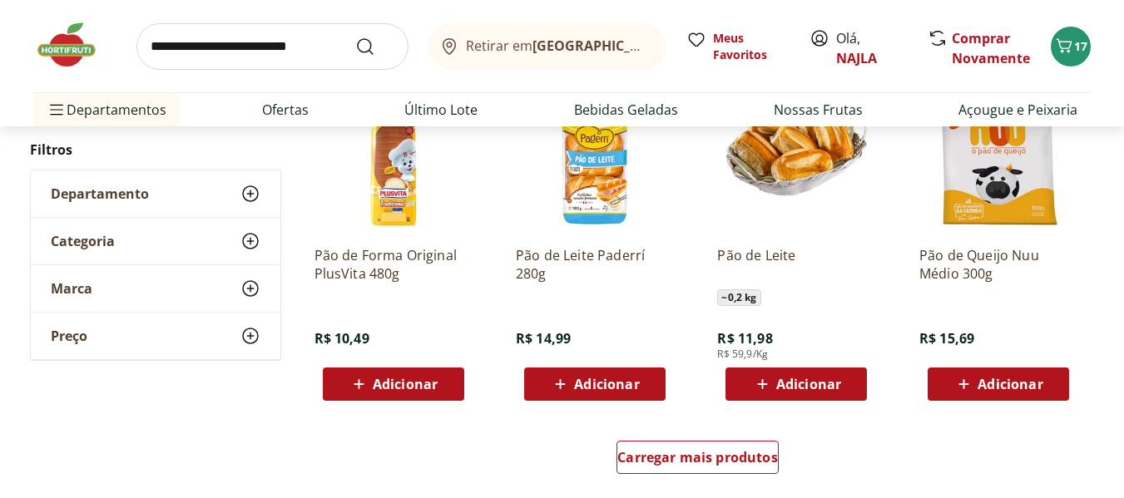
drag, startPoint x: 1122, startPoint y: 161, endPoint x: 1120, endPoint y: 183, distance: 22.5
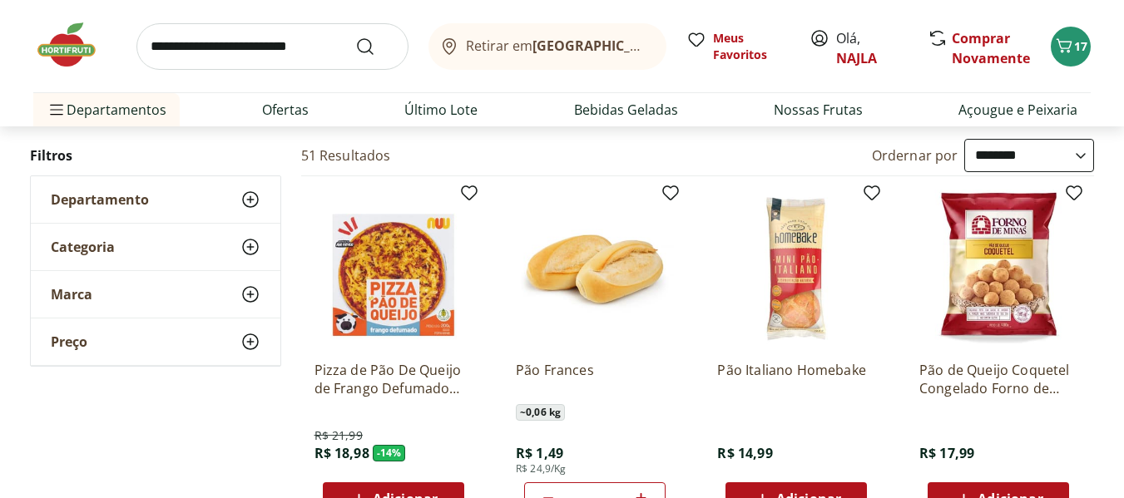
scroll to position [0, 0]
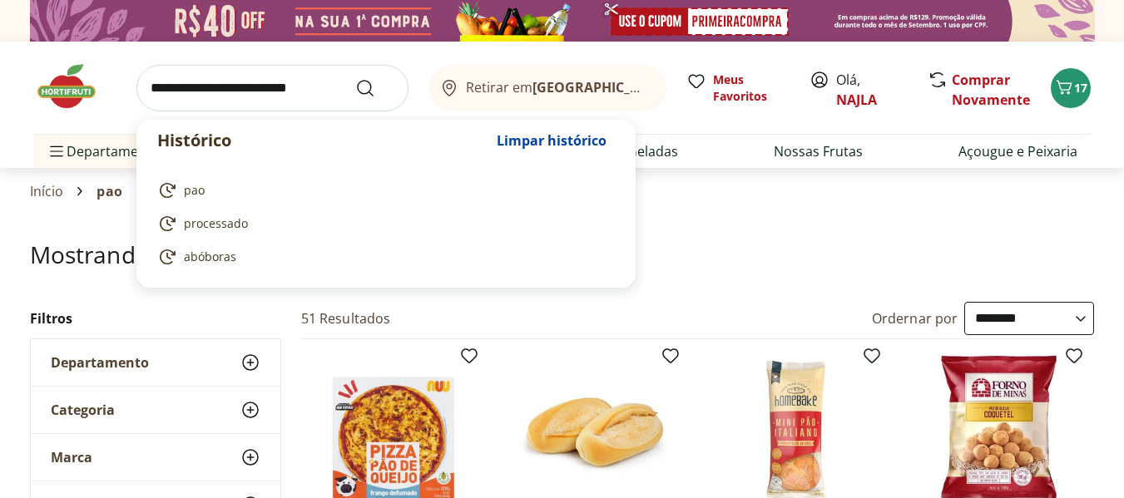
click at [221, 96] on input "search" at bounding box center [272, 88] width 272 height 47
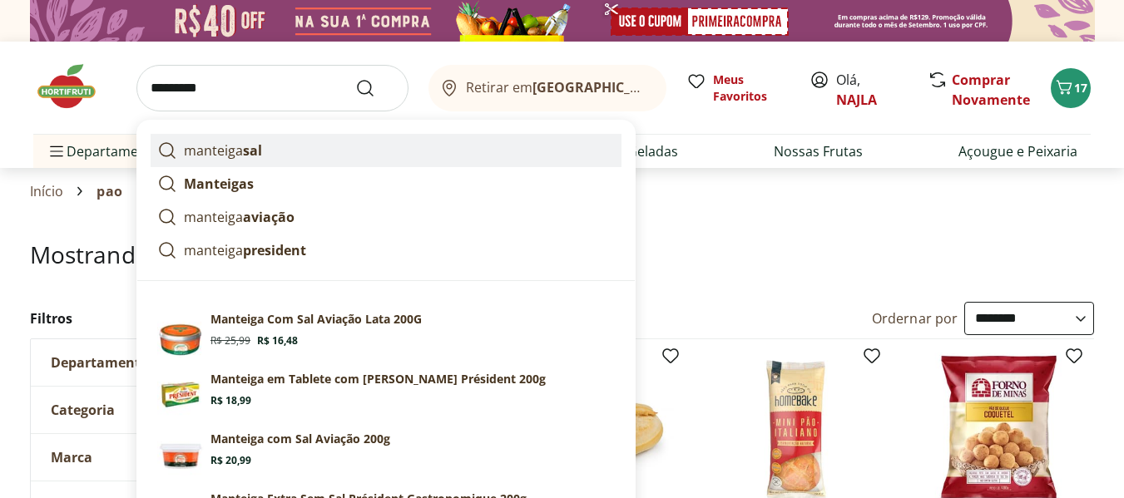
click at [240, 152] on p "manteiga sal" at bounding box center [223, 151] width 78 height 20
type input "**********"
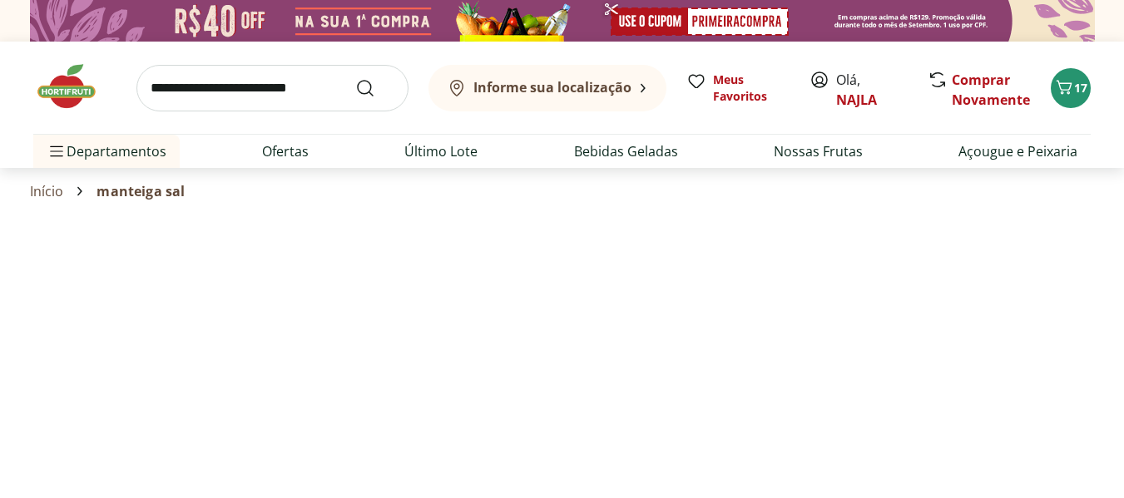
select select "**********"
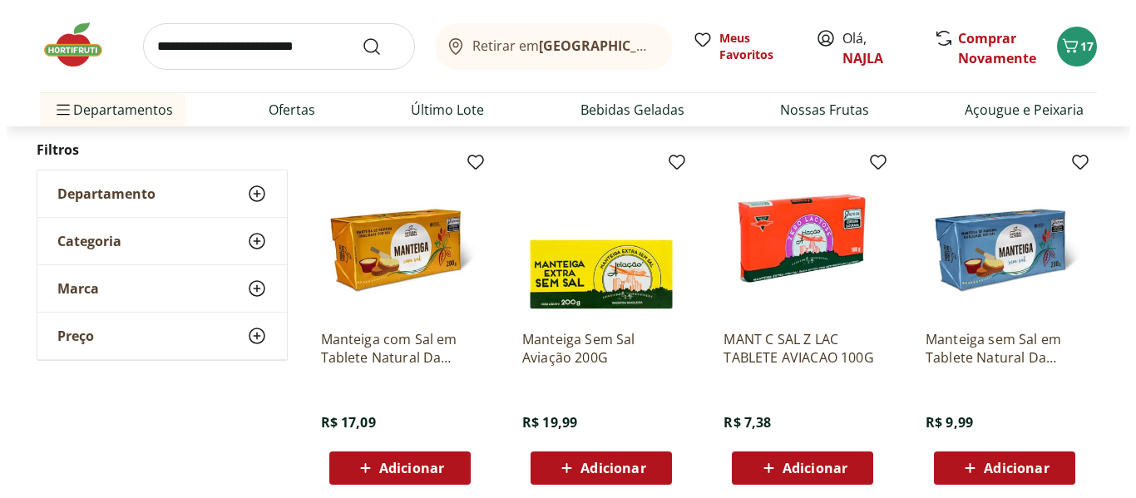
scroll to position [959, 0]
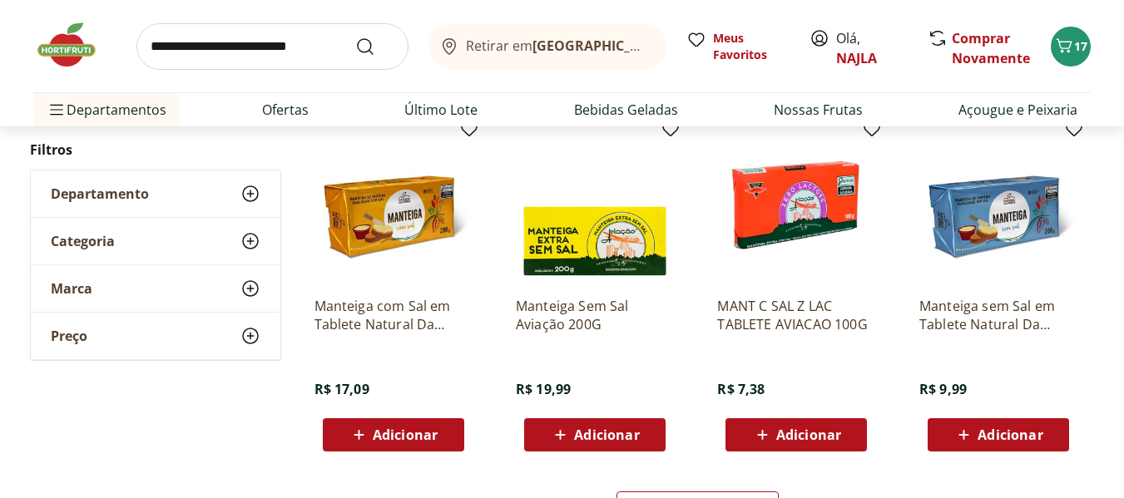
click at [1005, 440] on span "Adicionar" at bounding box center [1009, 434] width 65 height 13
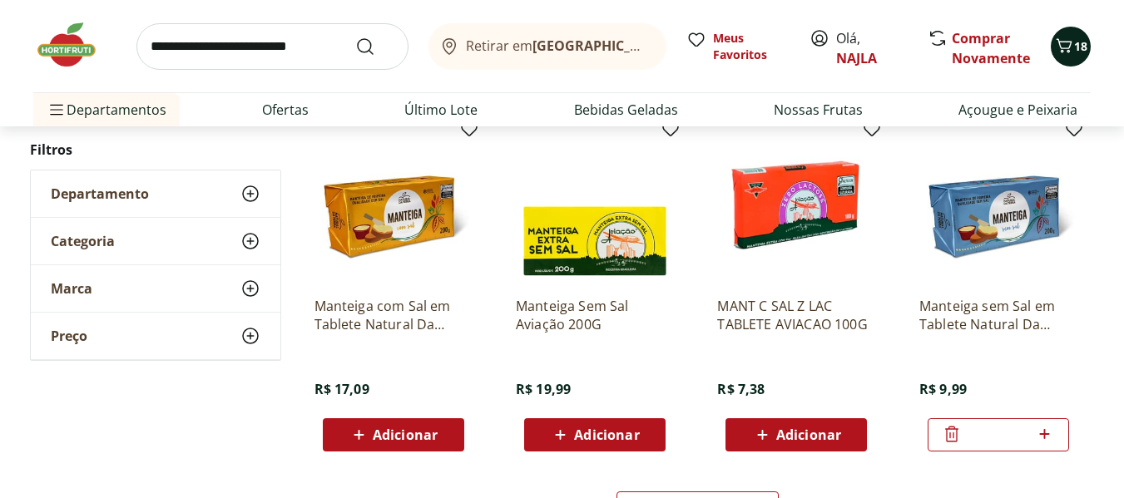
click at [1064, 56] on span "Carrinho" at bounding box center [1064, 47] width 20 height 22
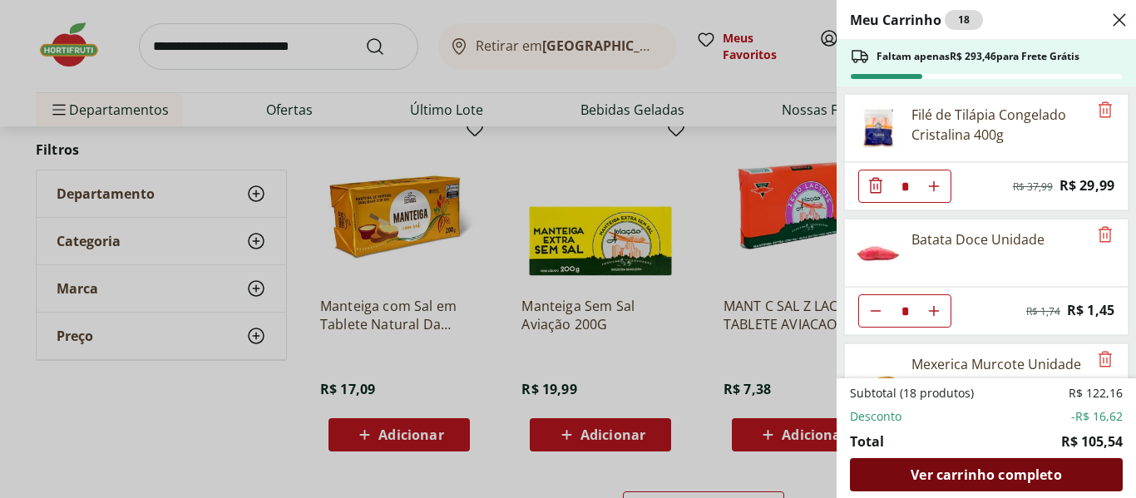
drag, startPoint x: 957, startPoint y: 476, endPoint x: 1017, endPoint y: 477, distance: 59.9
click at [1017, 477] on span "Ver carrinho completo" at bounding box center [986, 474] width 151 height 13
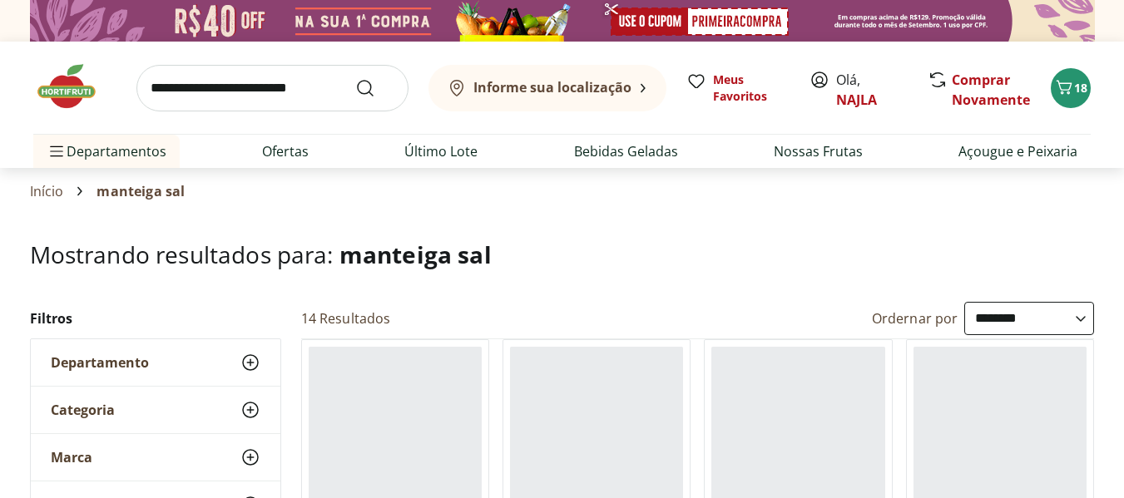
select select "**********"
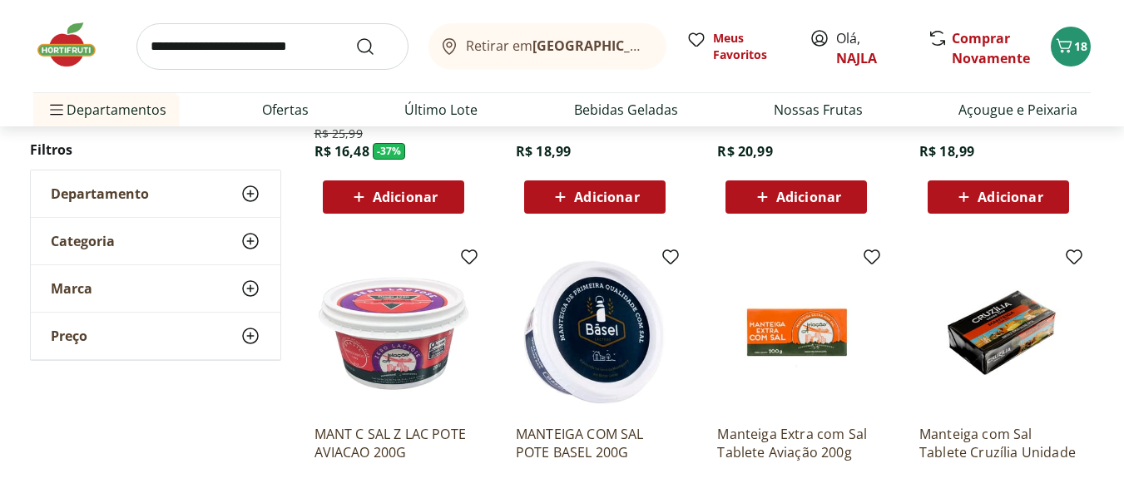
scroll to position [851, 0]
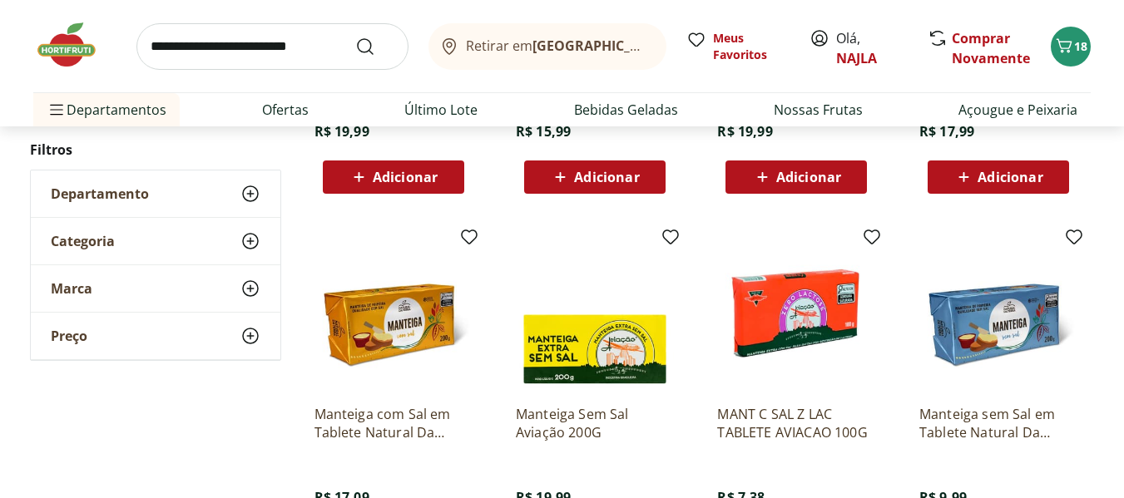
type input "*"
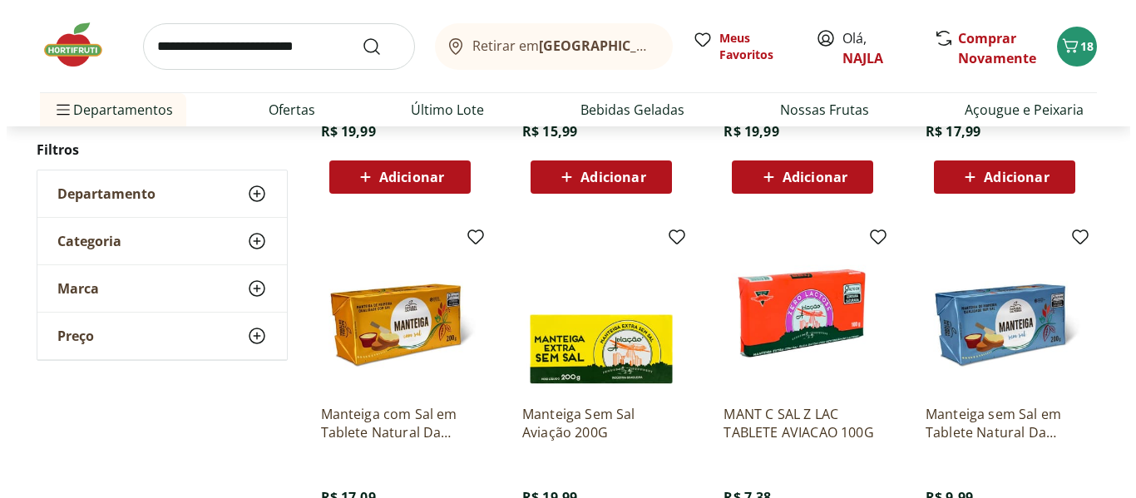
scroll to position [0, 0]
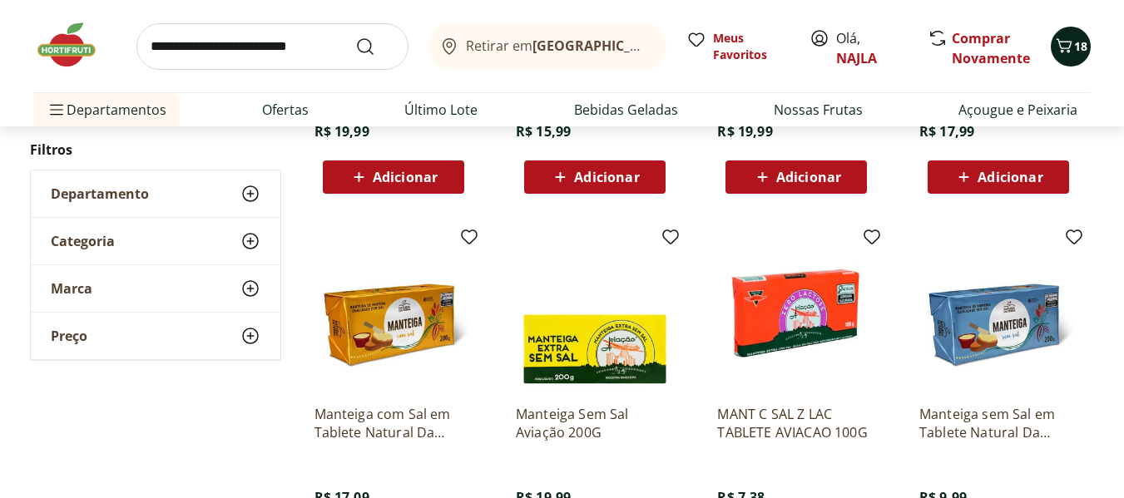
click at [1070, 51] on icon "Carrinho" at bounding box center [1064, 46] width 20 height 20
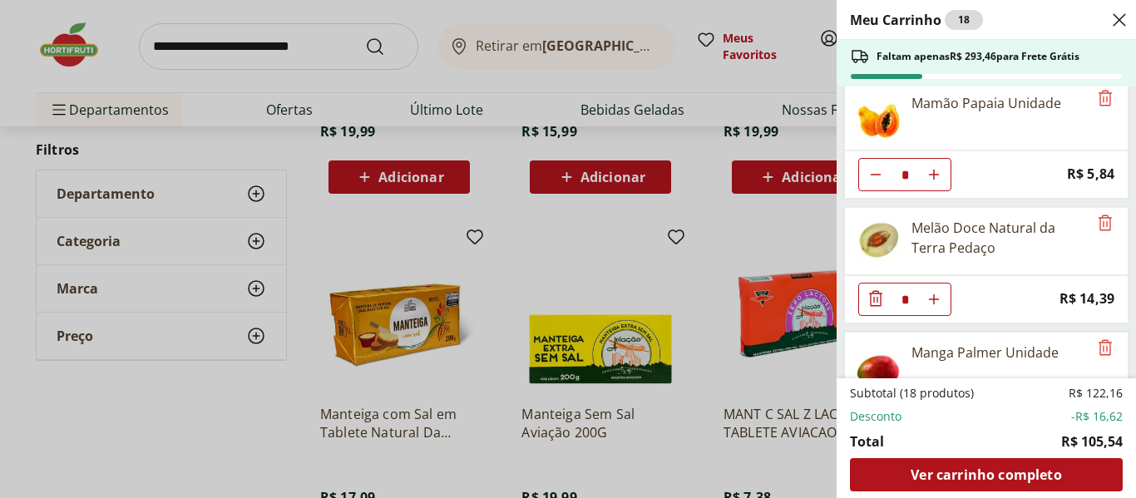
scroll to position [1087, 0]
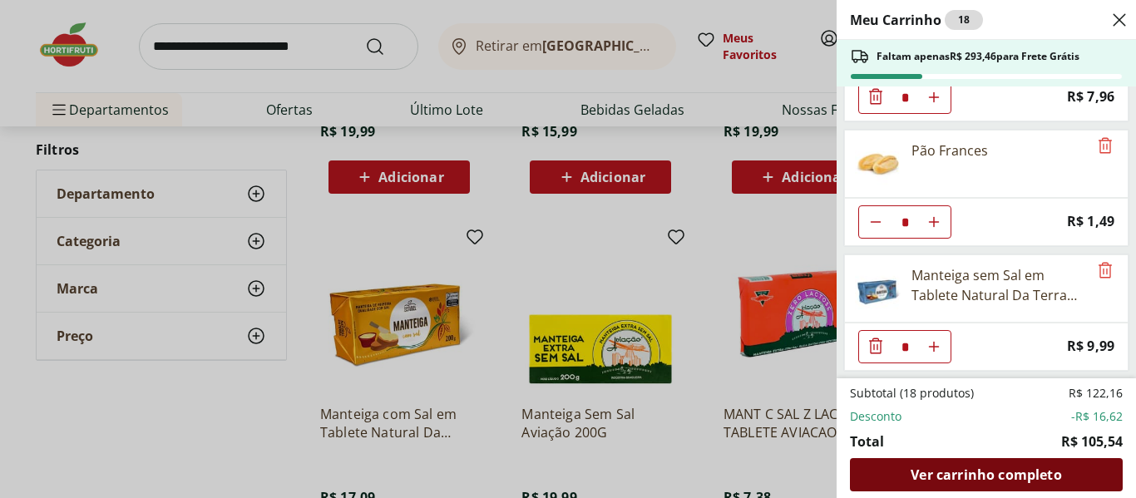
click at [969, 475] on span "Ver carrinho completo" at bounding box center [986, 474] width 151 height 13
